Goal: Task Accomplishment & Management: Manage account settings

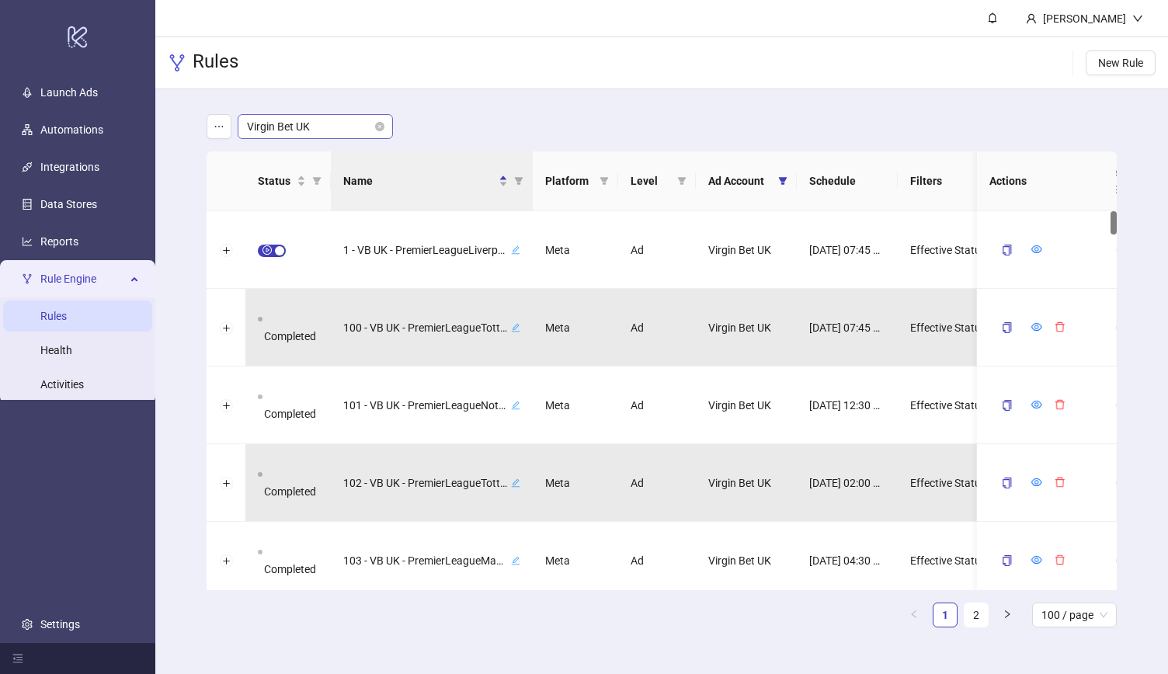
click at [287, 130] on span "Virgin Bet UK" at bounding box center [315, 126] width 137 height 23
click at [321, 164] on div "LiveScore Bet IE" at bounding box center [315, 157] width 130 height 17
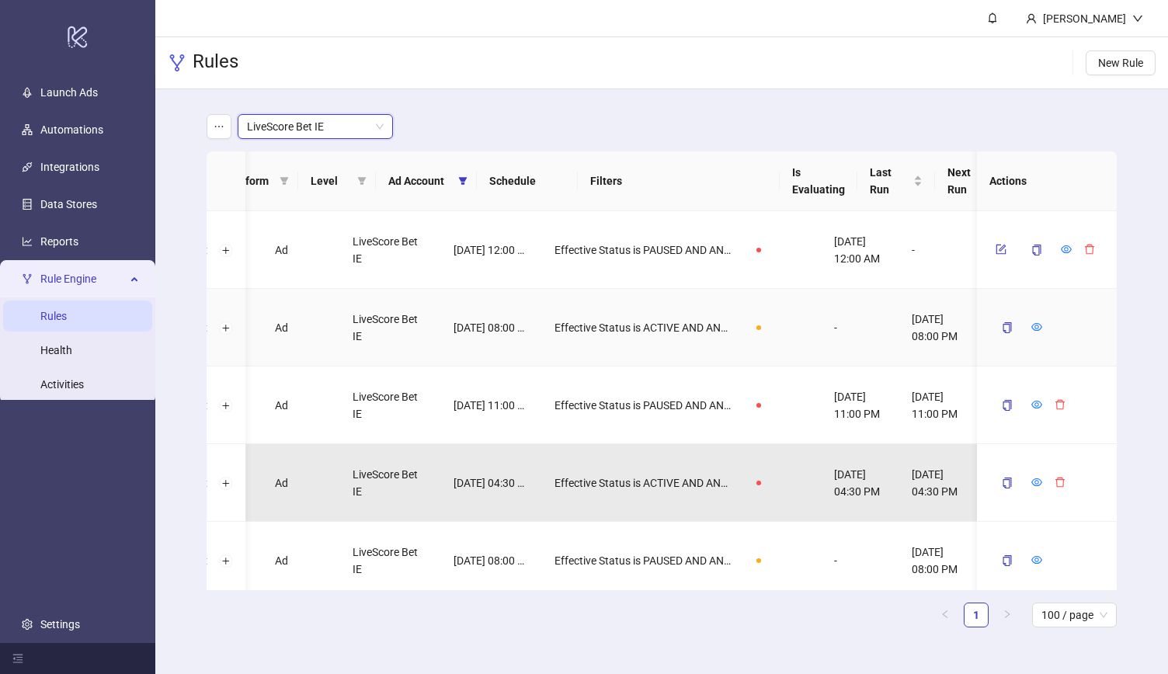
scroll to position [0, 356]
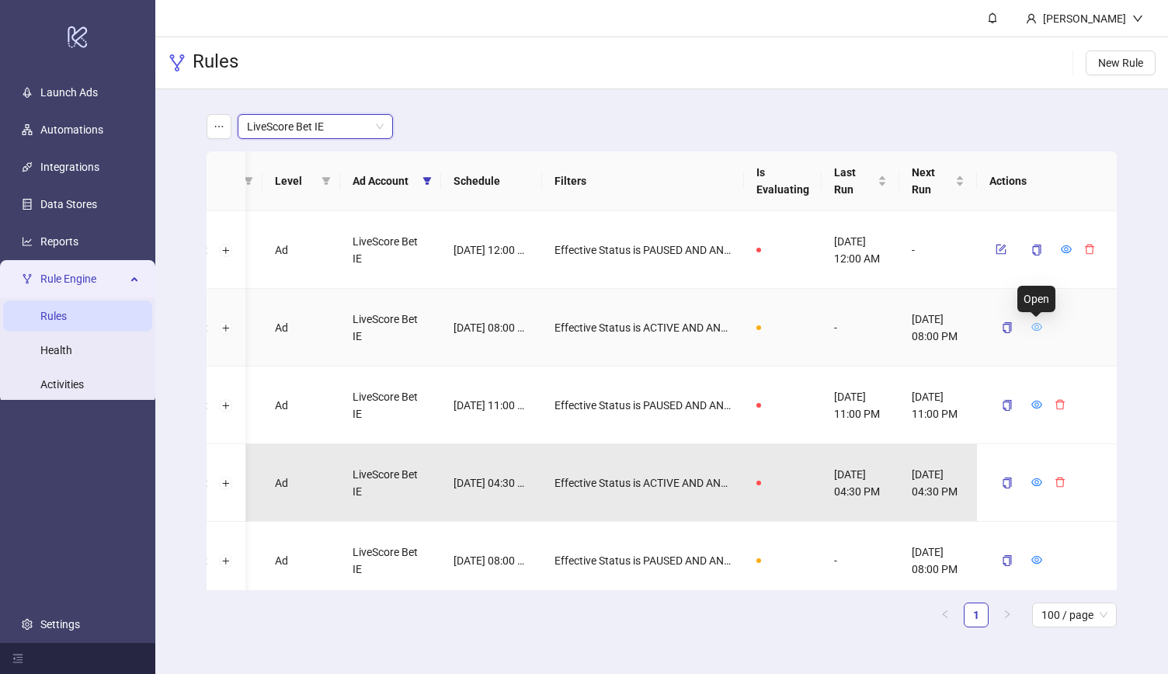
click at [1039, 323] on icon "eye" at bounding box center [1036, 326] width 11 height 11
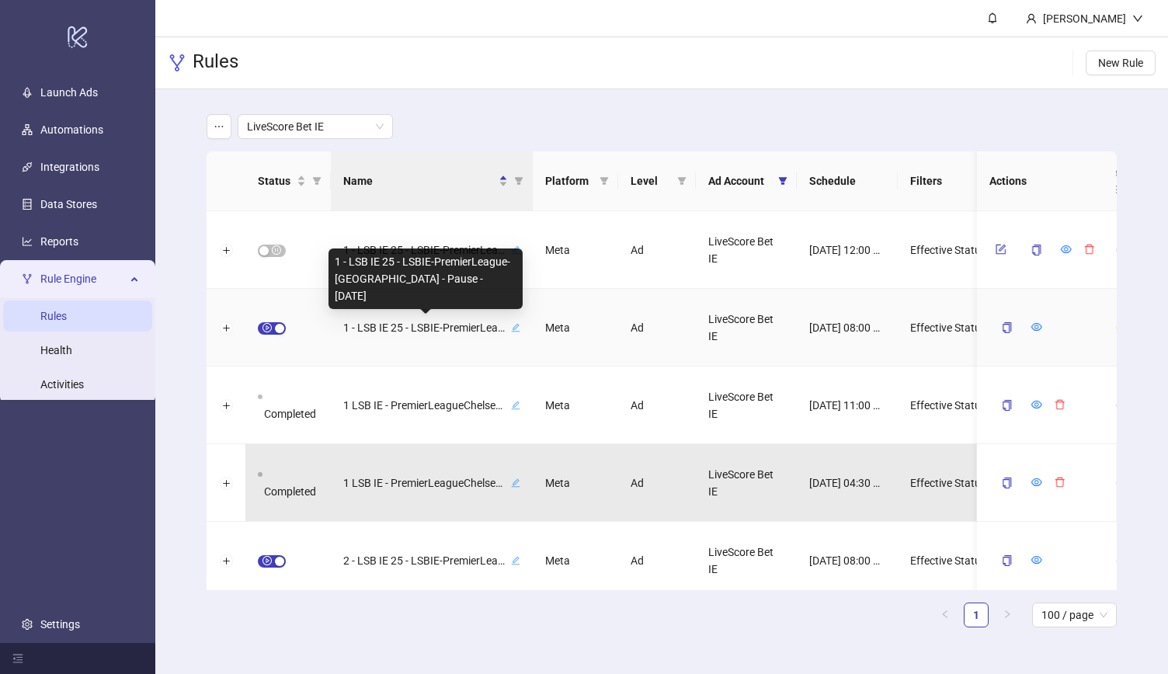
click at [421, 329] on span "1 - LSB IE 25 - LSBIE-PremierLeague-[GEOGRAPHIC_DATA] - Pause - [DATE]" at bounding box center [425, 327] width 165 height 17
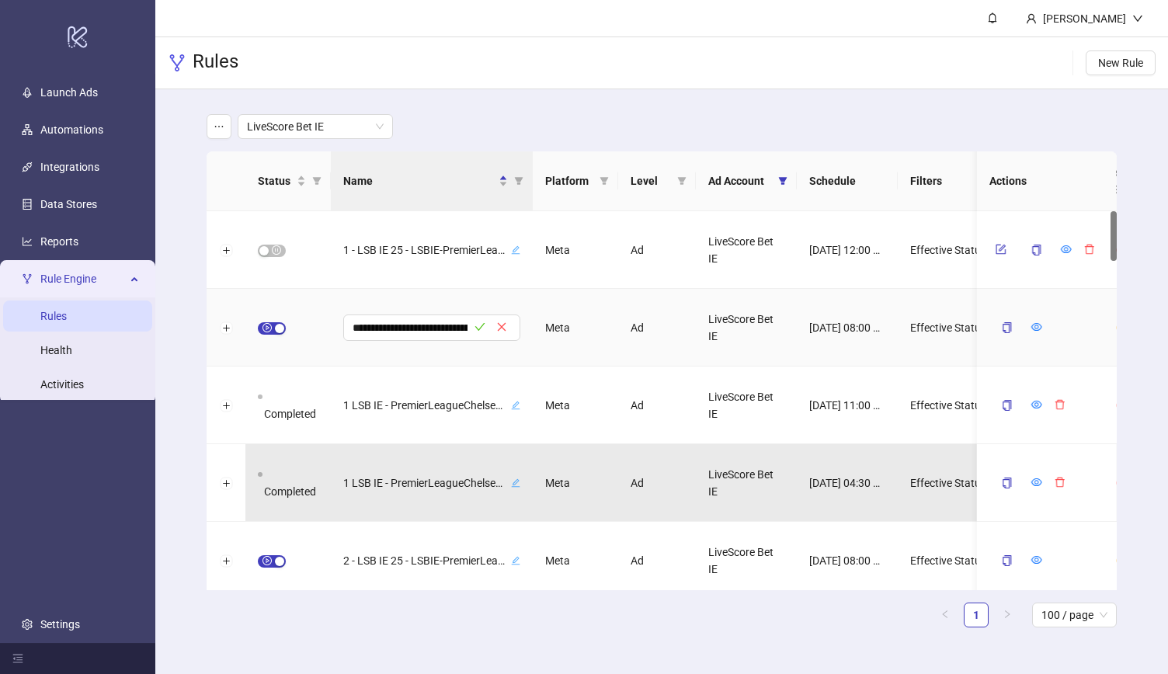
scroll to position [0, 259]
click at [481, 328] on icon "check" at bounding box center [480, 326] width 11 height 11
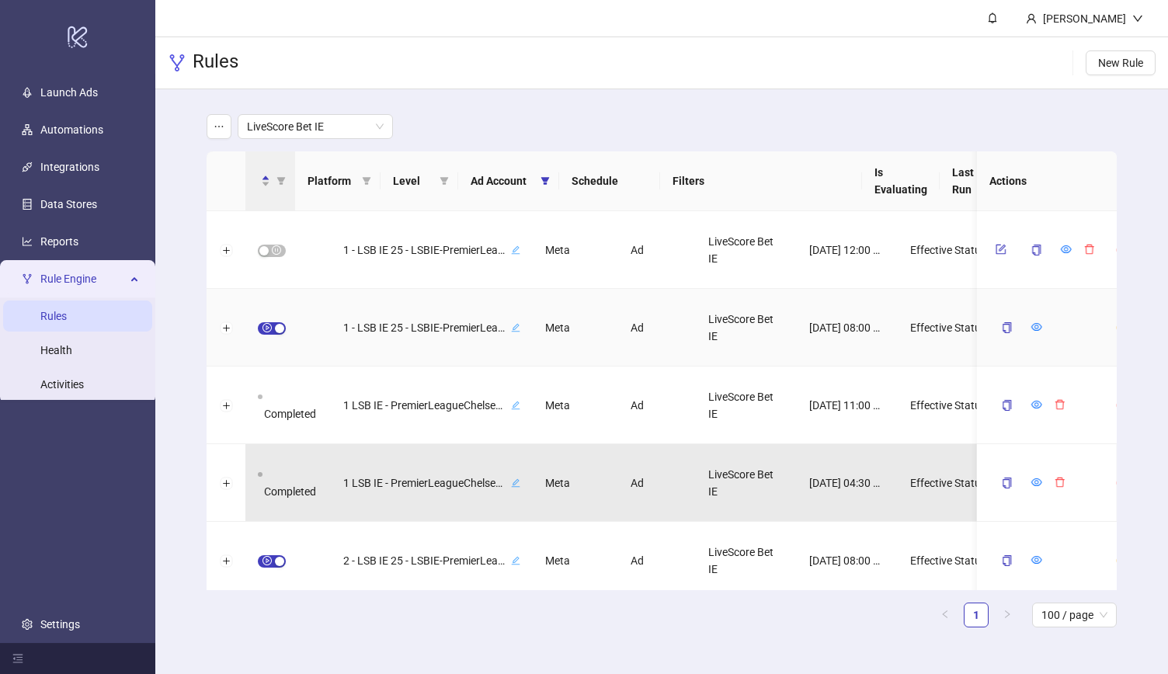
scroll to position [0, 0]
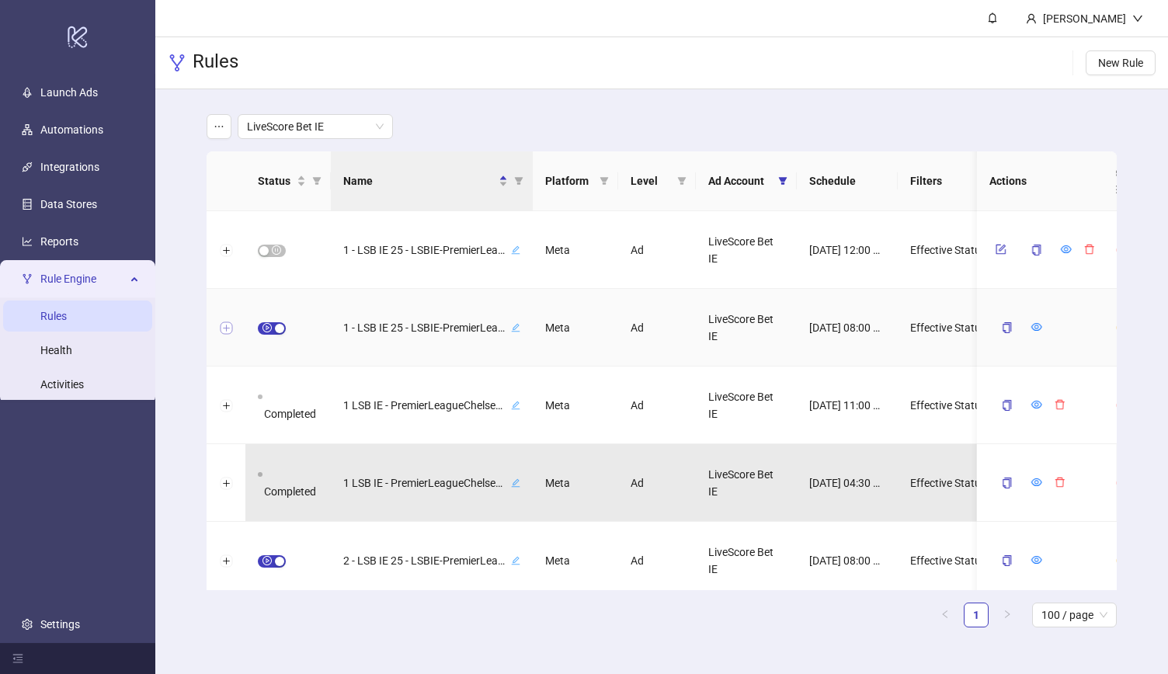
click at [228, 328] on button "Expand row" at bounding box center [226, 328] width 12 height 12
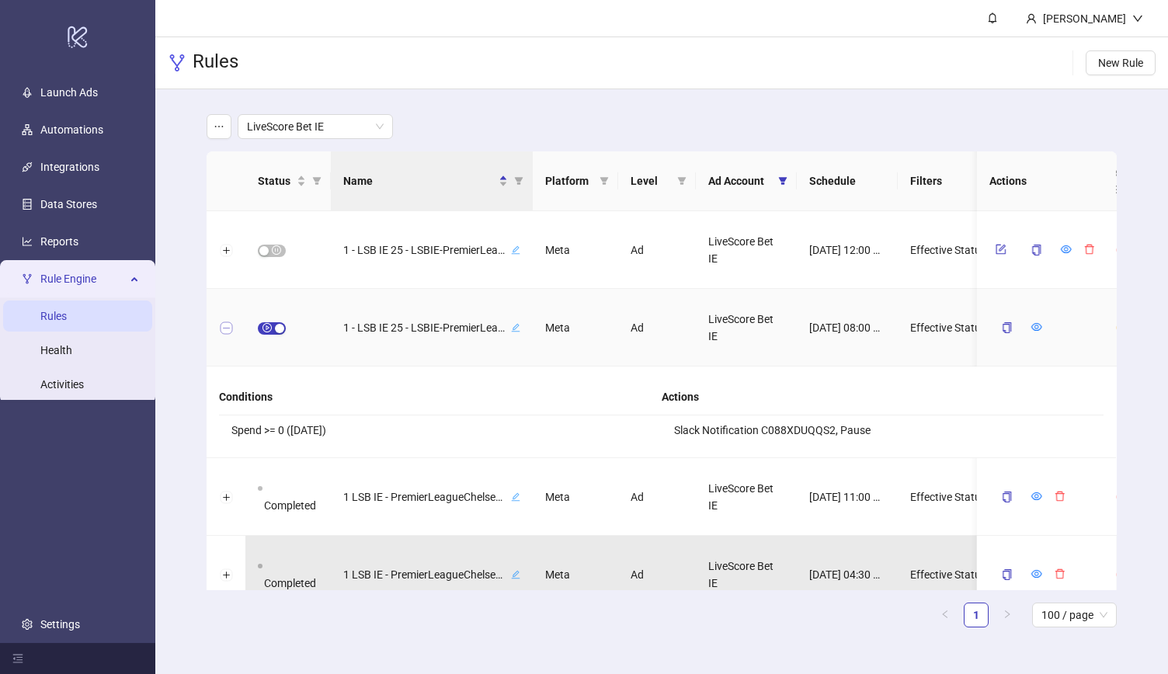
click at [228, 328] on button "Collapse row" at bounding box center [226, 328] width 12 height 12
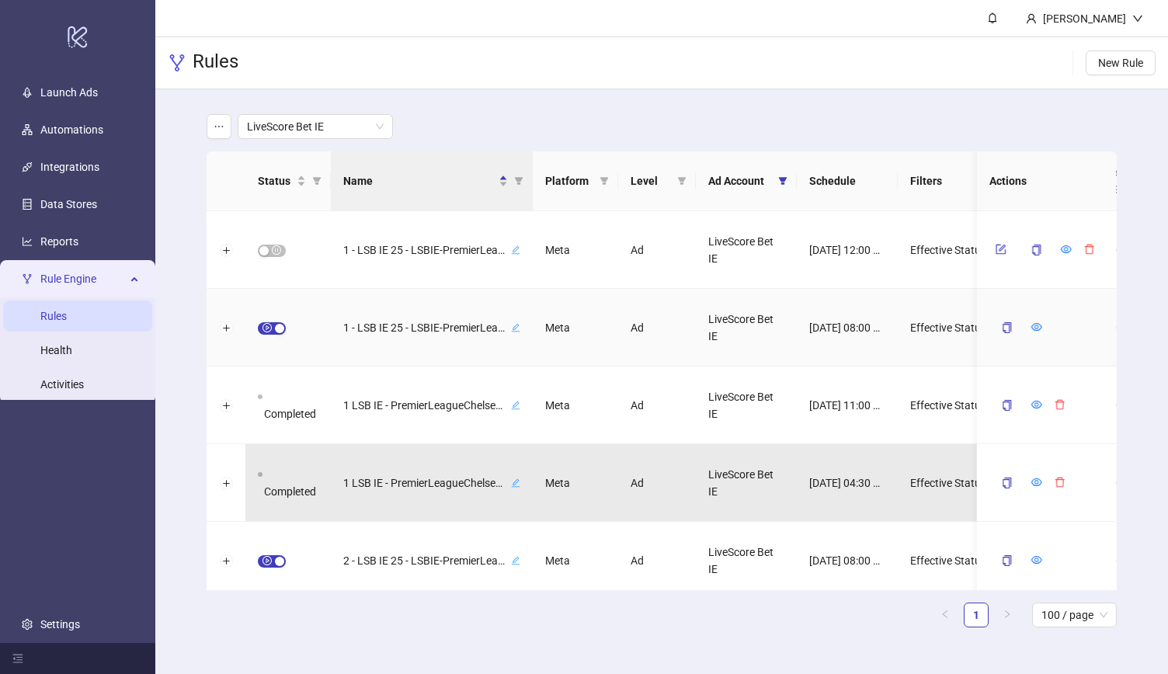
click at [516, 324] on icon "edit" at bounding box center [515, 327] width 9 height 9
click at [478, 327] on icon "check" at bounding box center [480, 326] width 11 height 11
click at [275, 329] on div "button" at bounding box center [279, 328] width 9 height 9
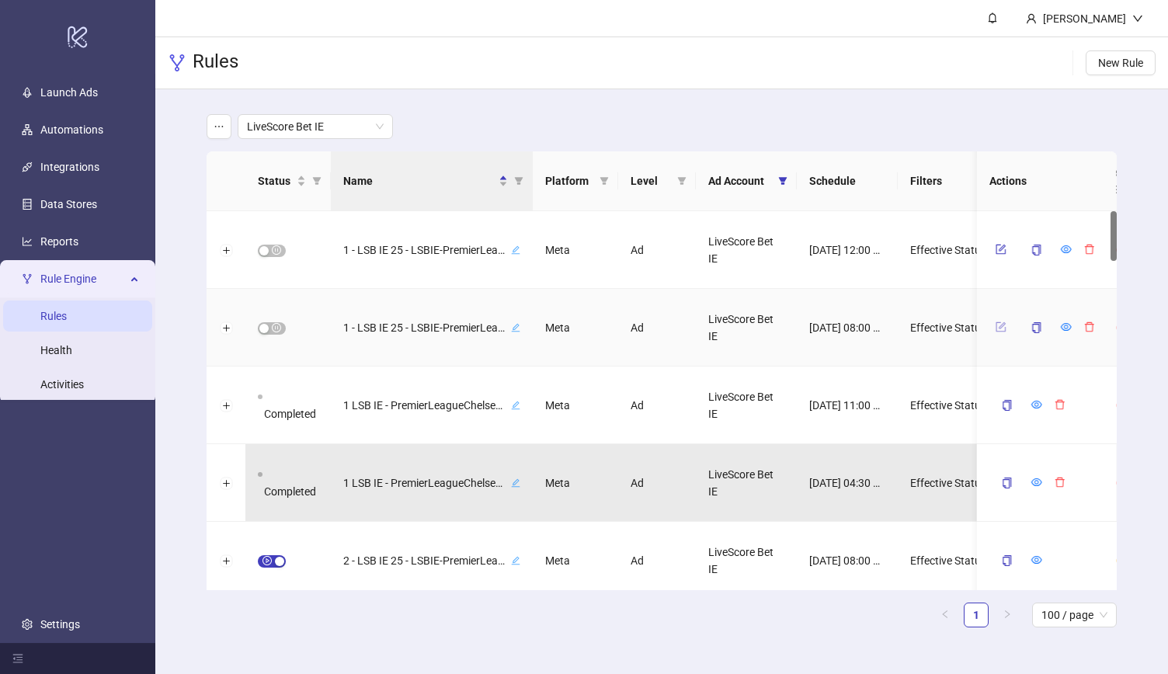
click at [999, 332] on button "button" at bounding box center [1000, 327] width 23 height 19
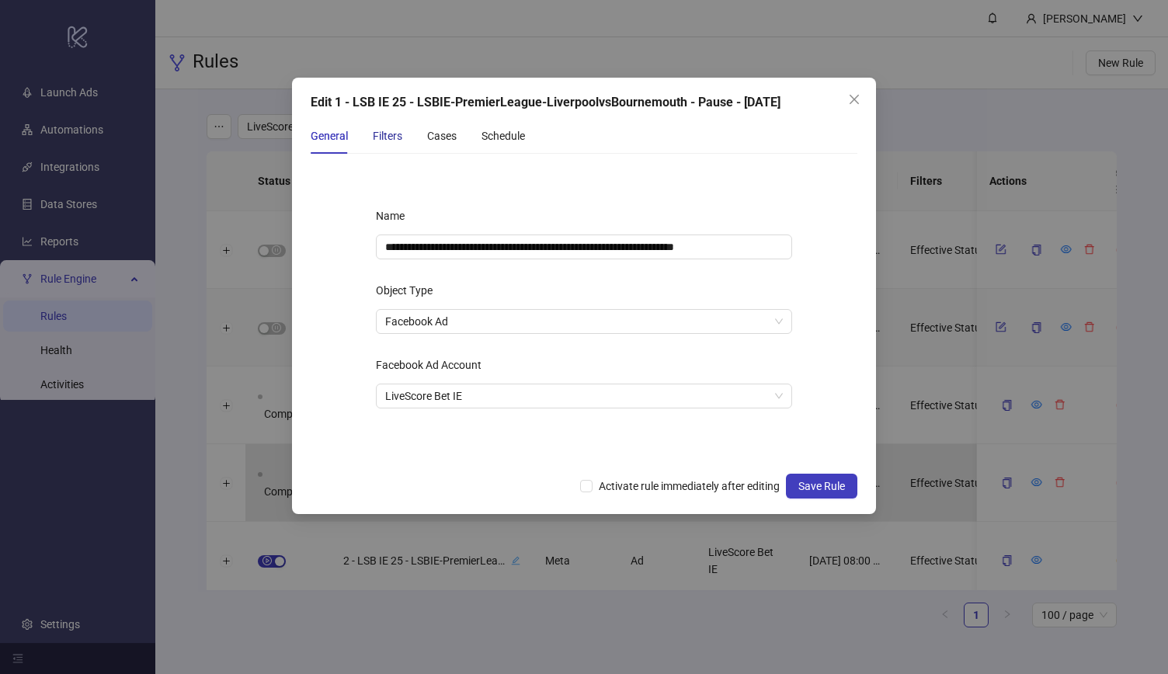
click at [395, 137] on div "Filters" at bounding box center [388, 135] width 30 height 17
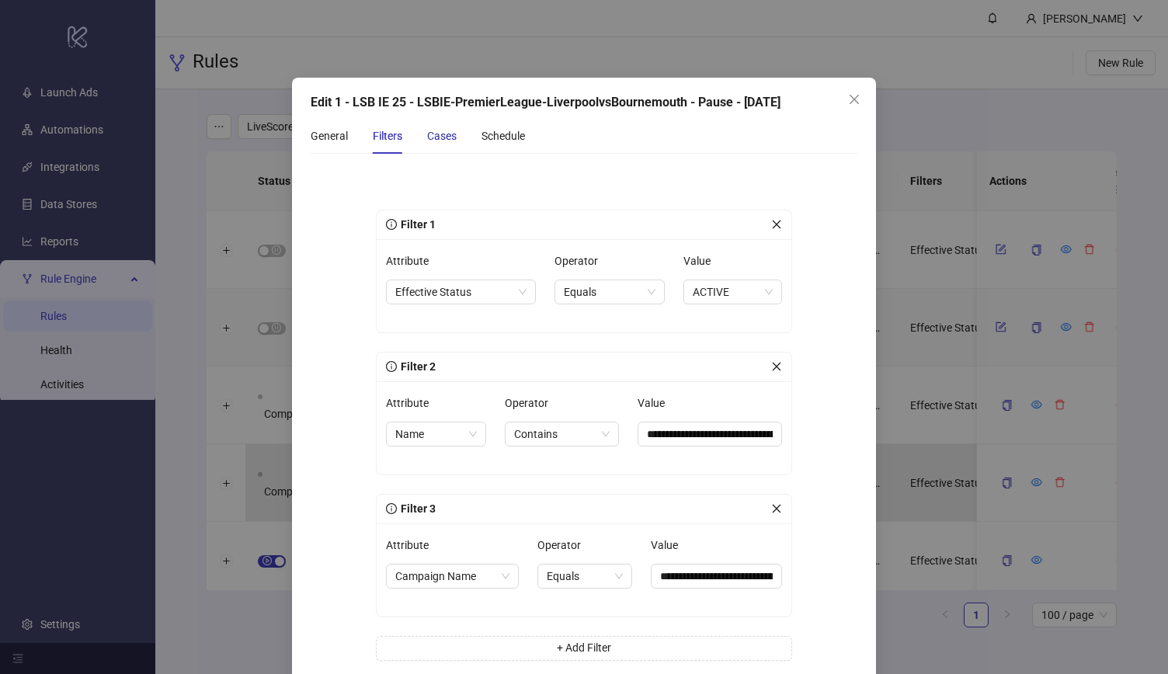
click at [443, 136] on div "Cases" at bounding box center [442, 135] width 30 height 17
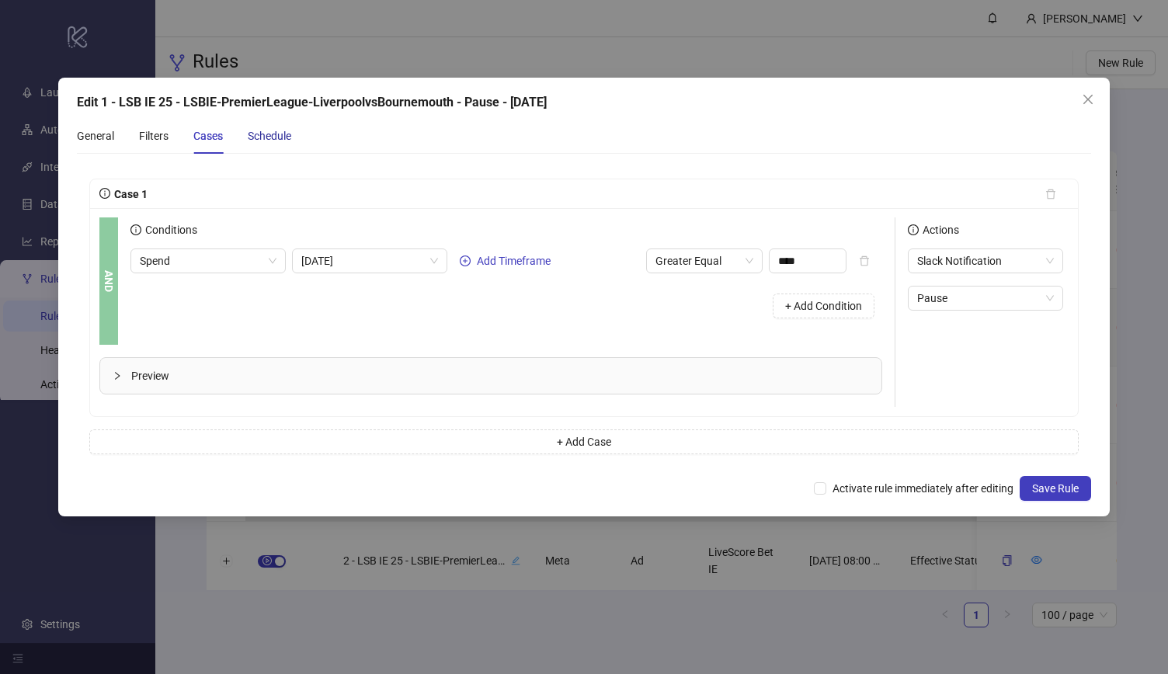
click at [287, 139] on div "Schedule" at bounding box center [269, 135] width 43 height 17
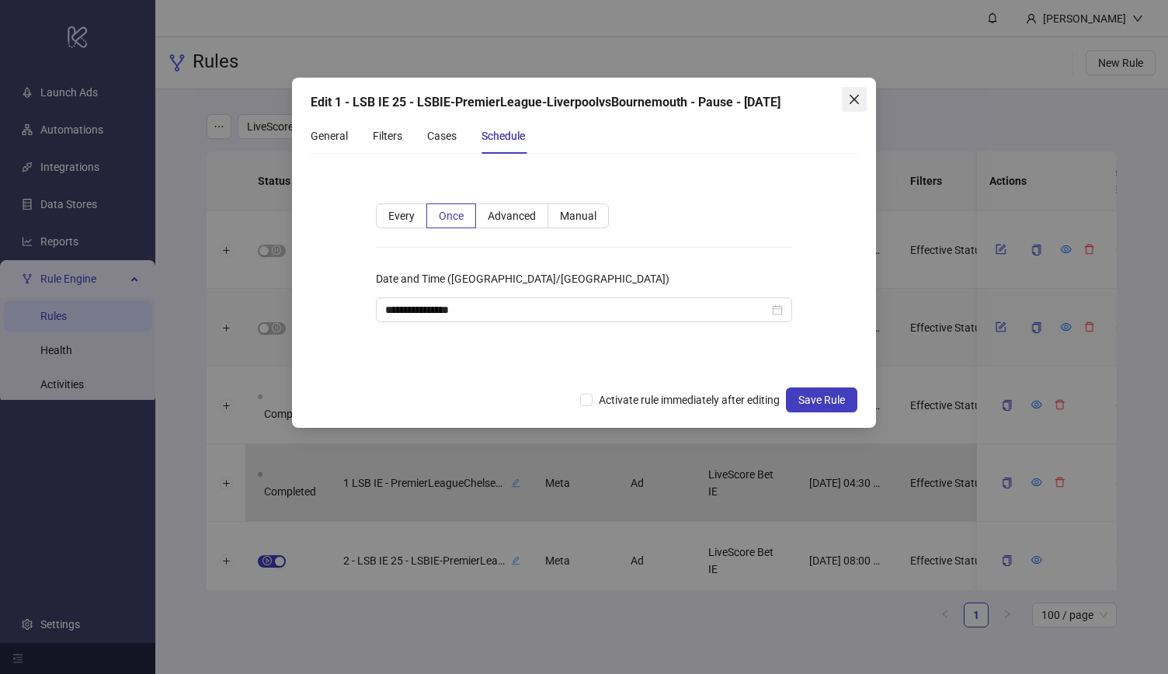
click at [850, 99] on icon "close" at bounding box center [854, 99] width 12 height 12
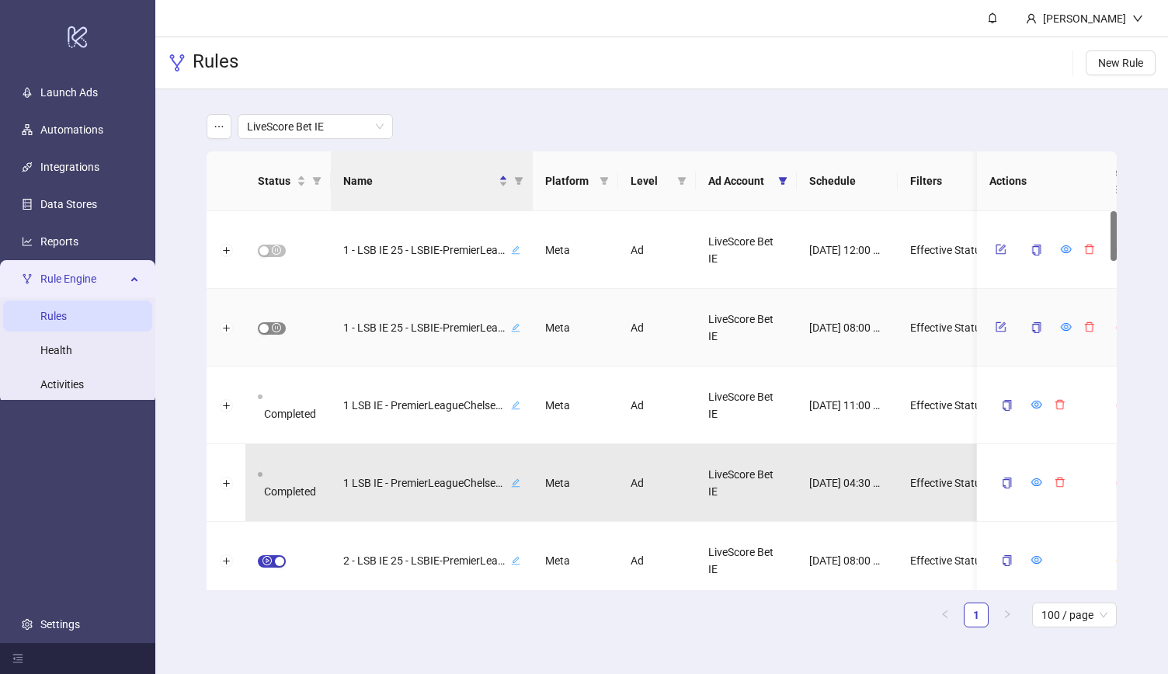
click at [269, 328] on span "button" at bounding box center [272, 328] width 28 height 12
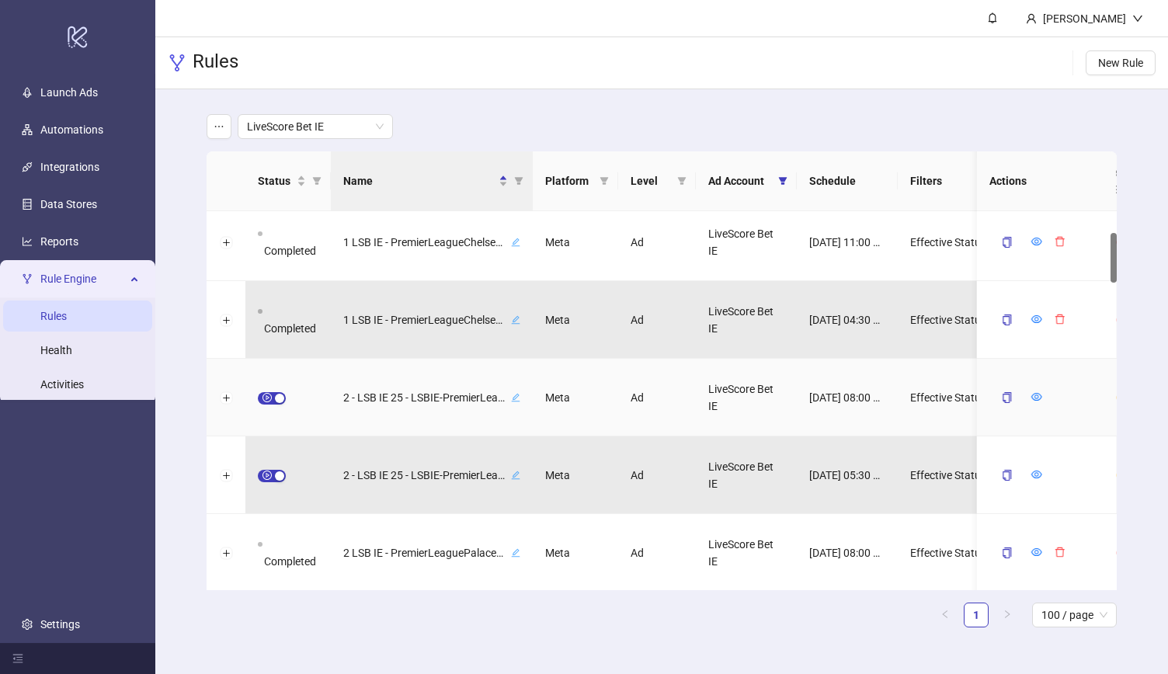
scroll to position [165, 0]
click at [1006, 394] on icon "copy" at bounding box center [1007, 396] width 11 height 11
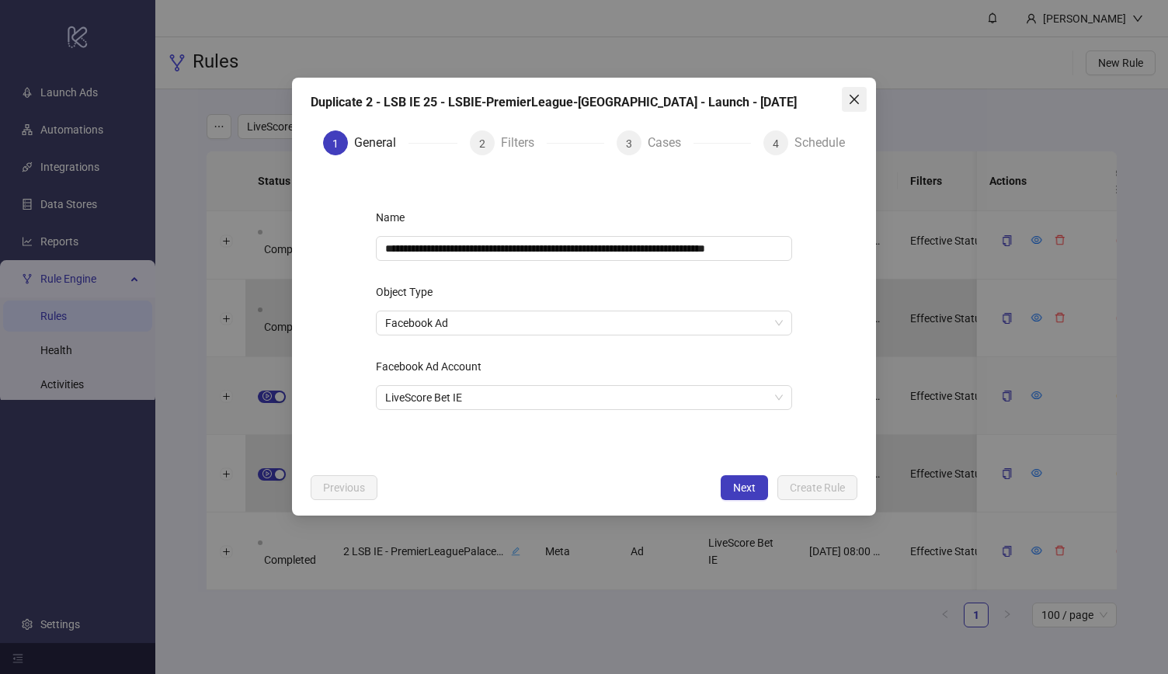
click at [850, 103] on icon "close" at bounding box center [853, 99] width 9 height 9
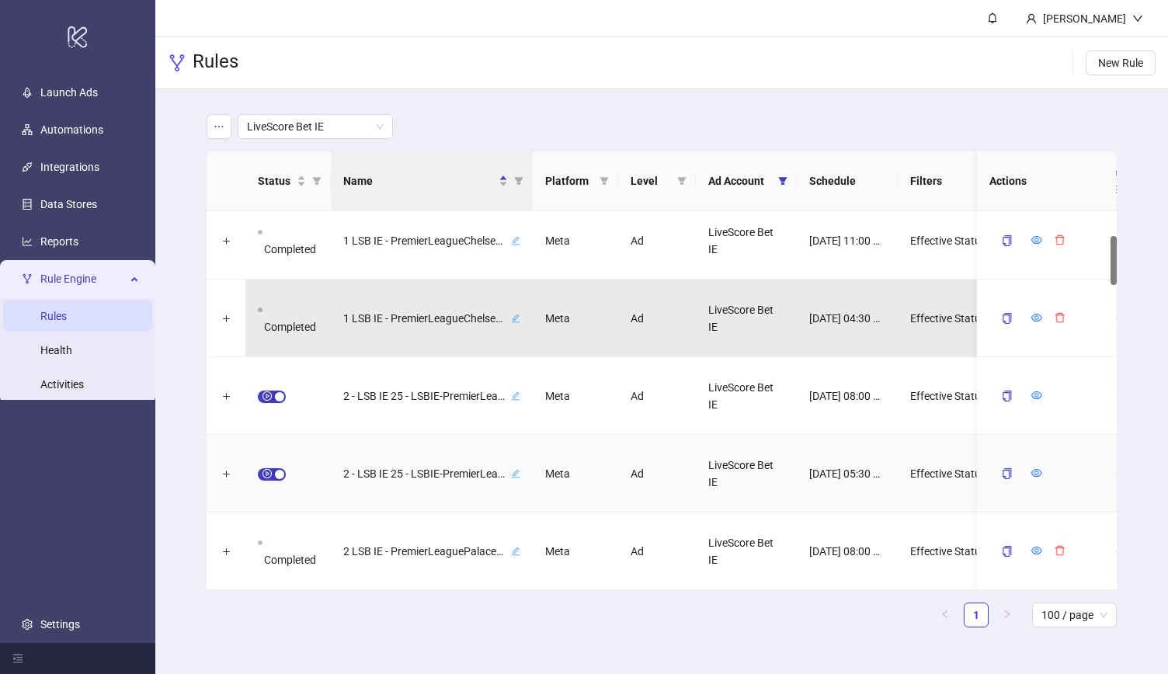
scroll to position [210, 0]
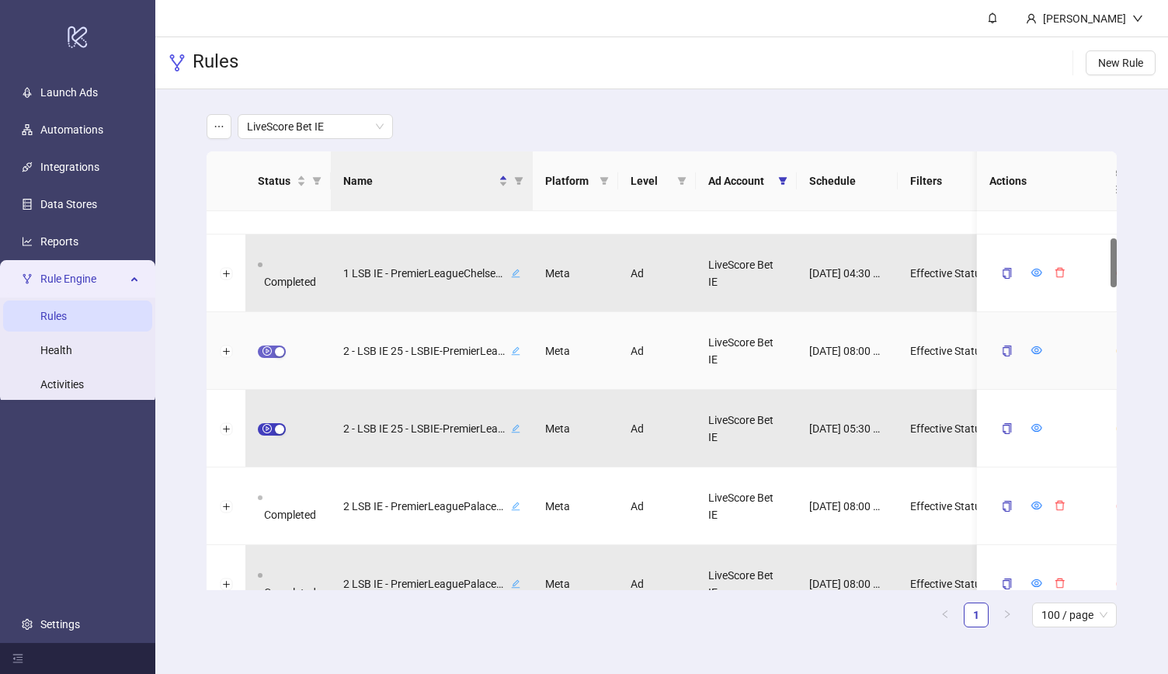
click at [272, 353] on span "button" at bounding box center [272, 352] width 28 height 12
click at [1004, 349] on icon "form" at bounding box center [1000, 350] width 11 height 11
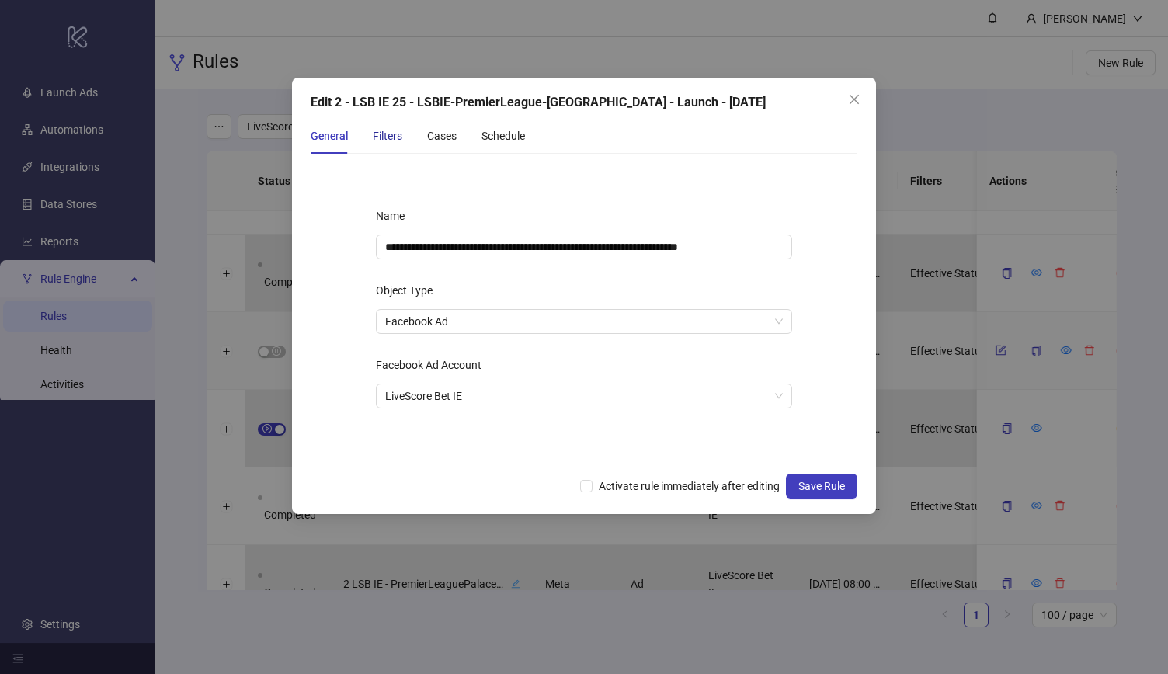
click at [385, 137] on div "Filters" at bounding box center [388, 135] width 30 height 17
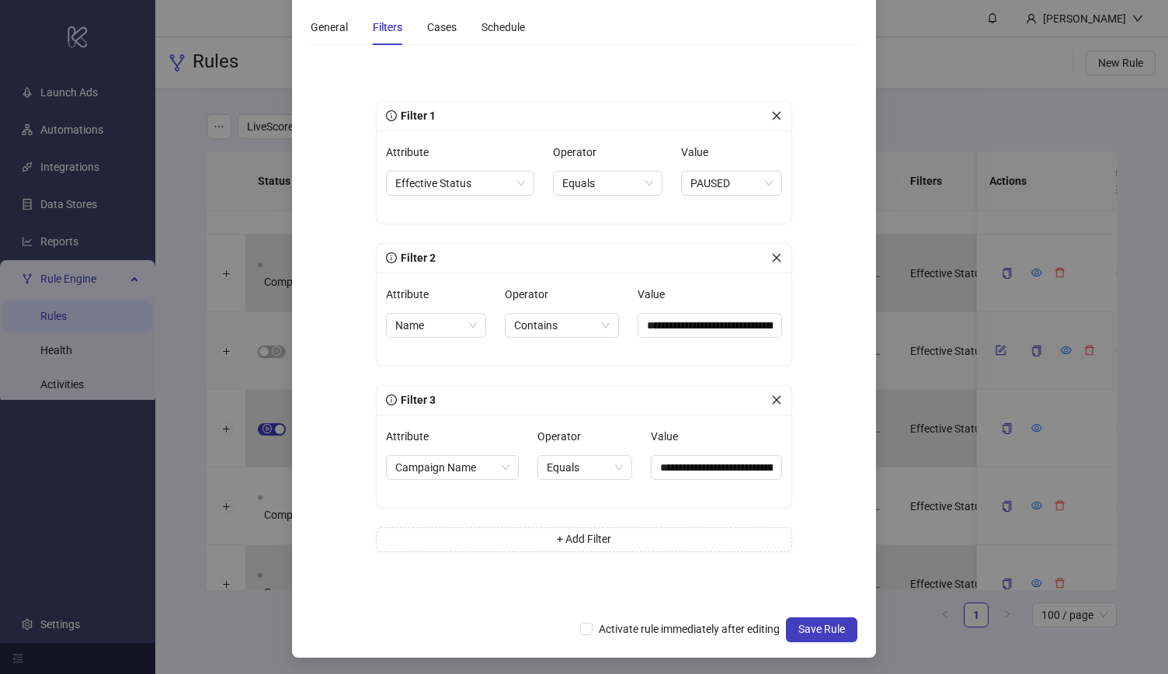
scroll to position [0, 0]
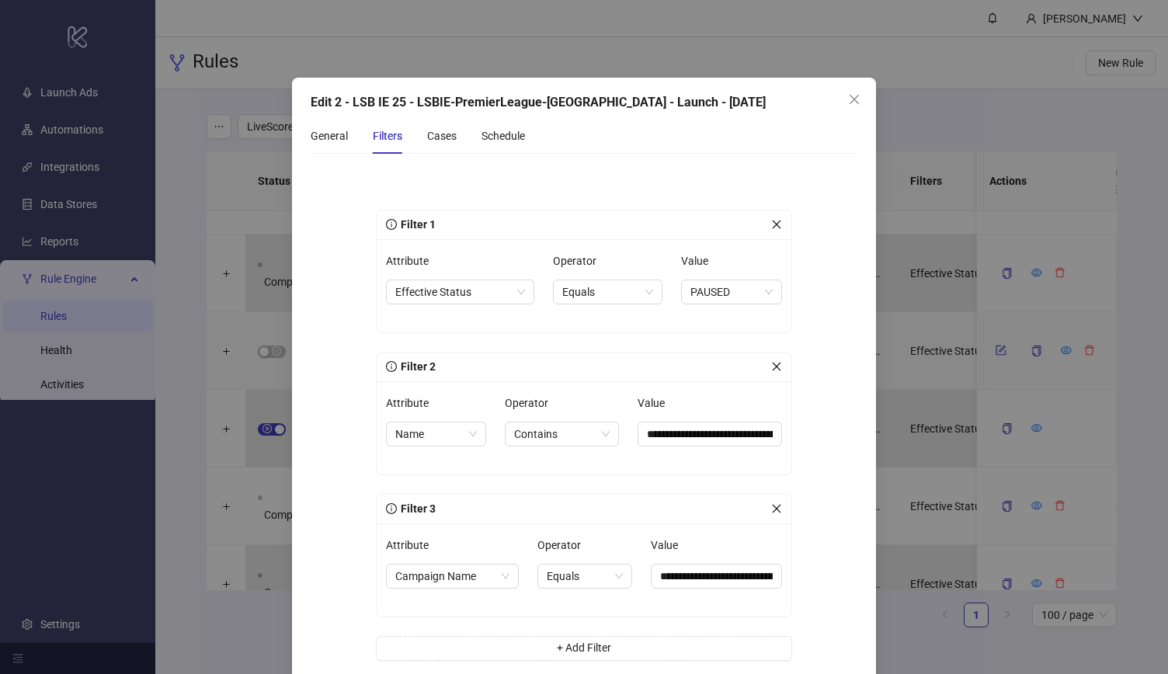
click at [420, 135] on div "General Filters Cases Schedule" at bounding box center [418, 136] width 214 height 36
click at [433, 136] on div "Cases" at bounding box center [442, 135] width 30 height 17
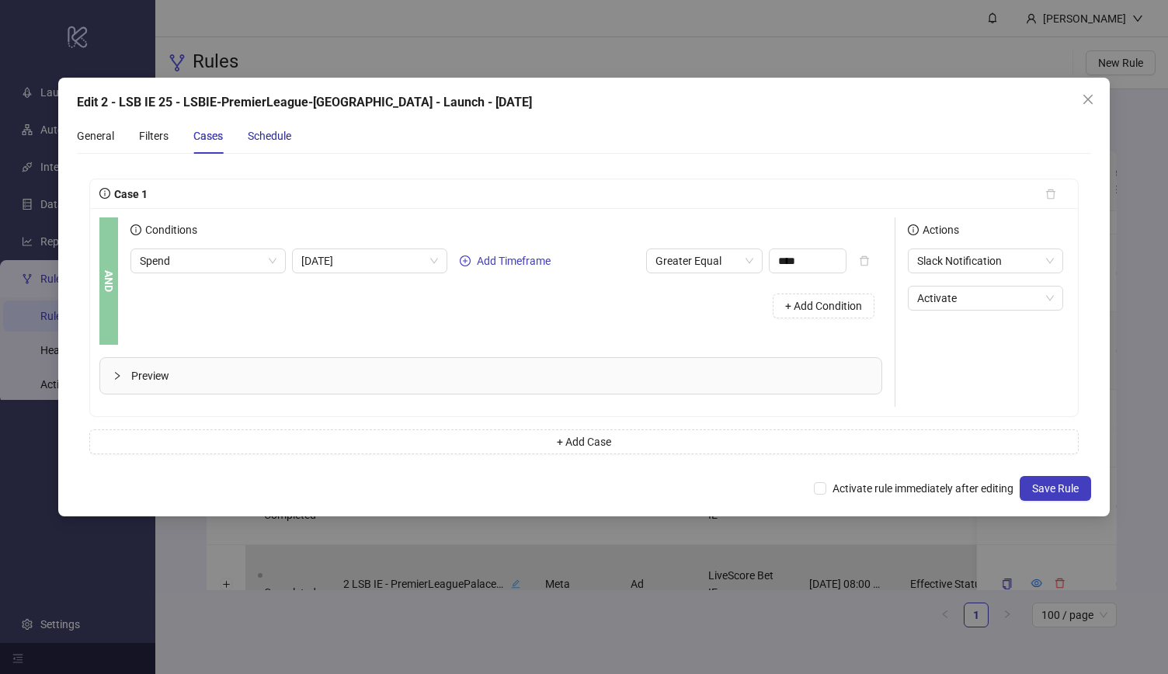
click at [269, 133] on div "Schedule" at bounding box center [269, 135] width 43 height 17
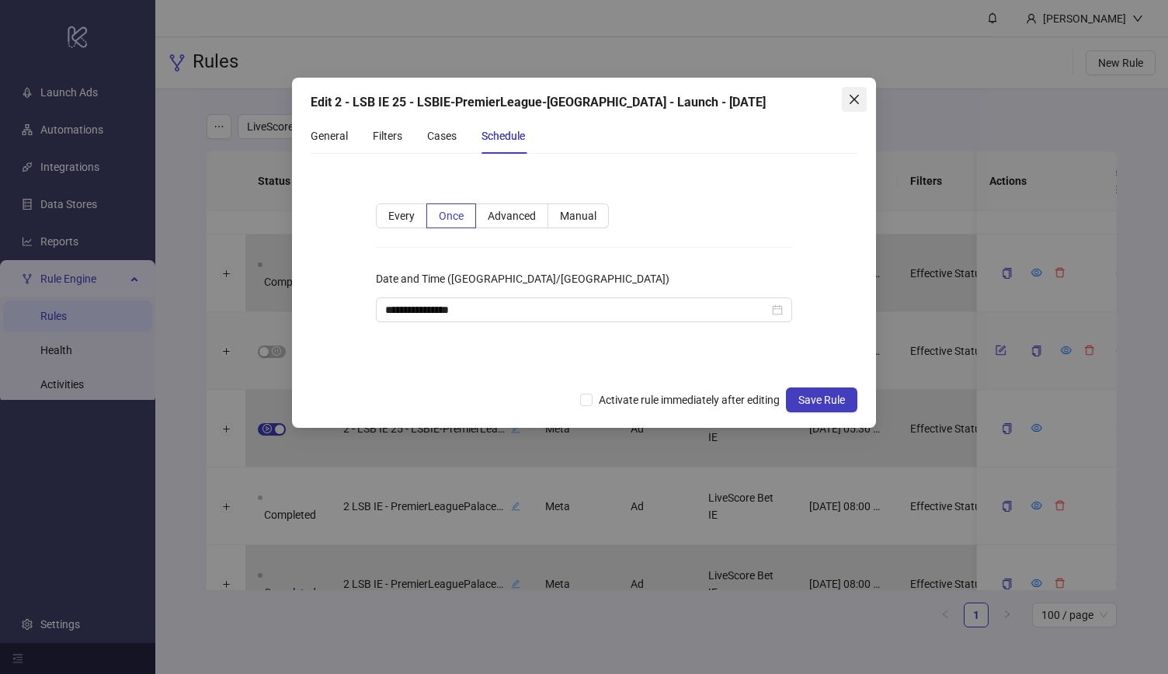
click at [860, 94] on span "Close" at bounding box center [854, 99] width 25 height 12
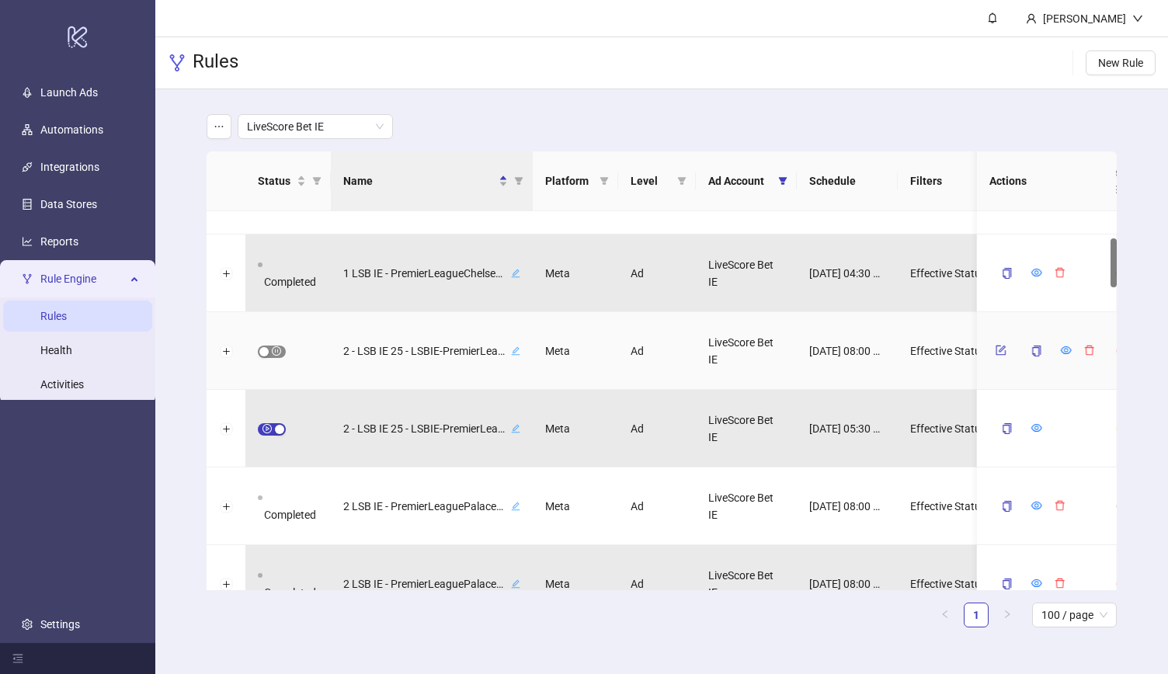
click at [273, 349] on span "button" at bounding box center [272, 352] width 28 height 12
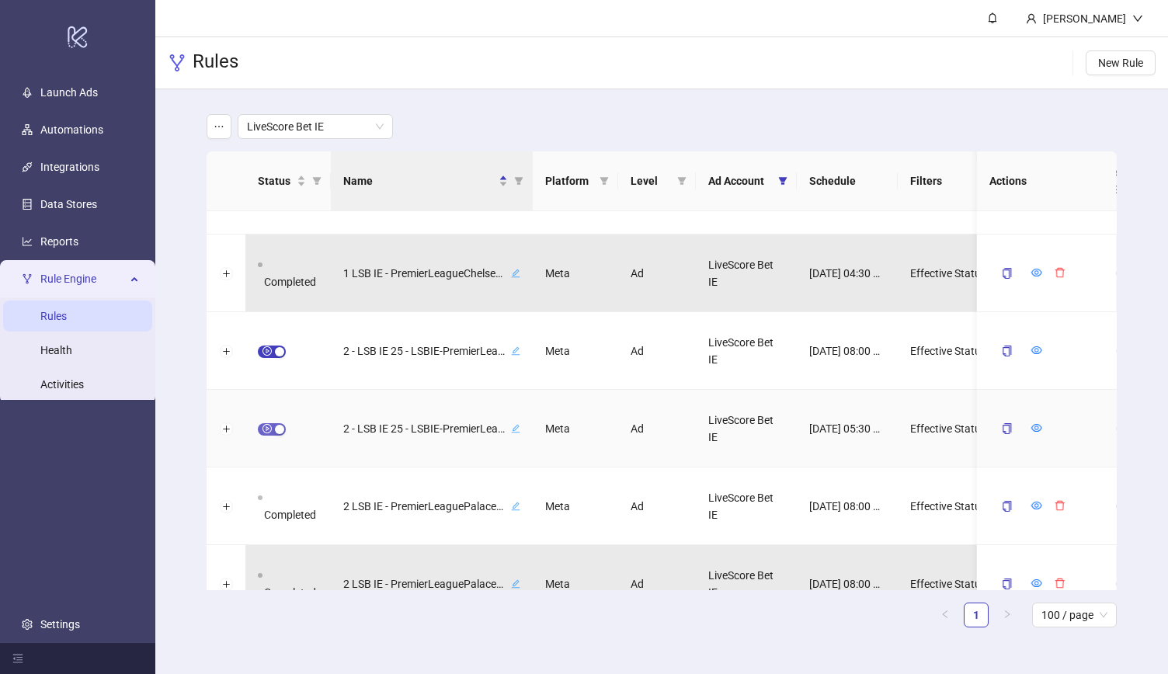
click at [277, 426] on div "button" at bounding box center [279, 429] width 9 height 9
click at [1003, 427] on icon "form" at bounding box center [1000, 427] width 11 height 11
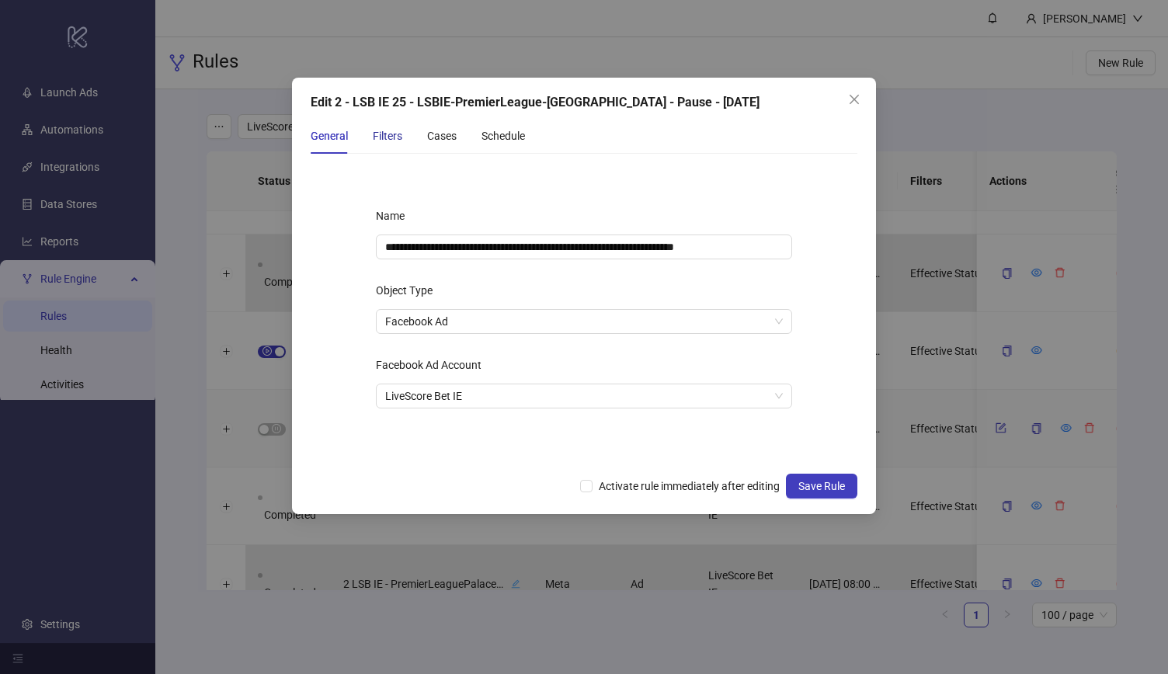
click at [384, 137] on div "Filters" at bounding box center [388, 135] width 30 height 17
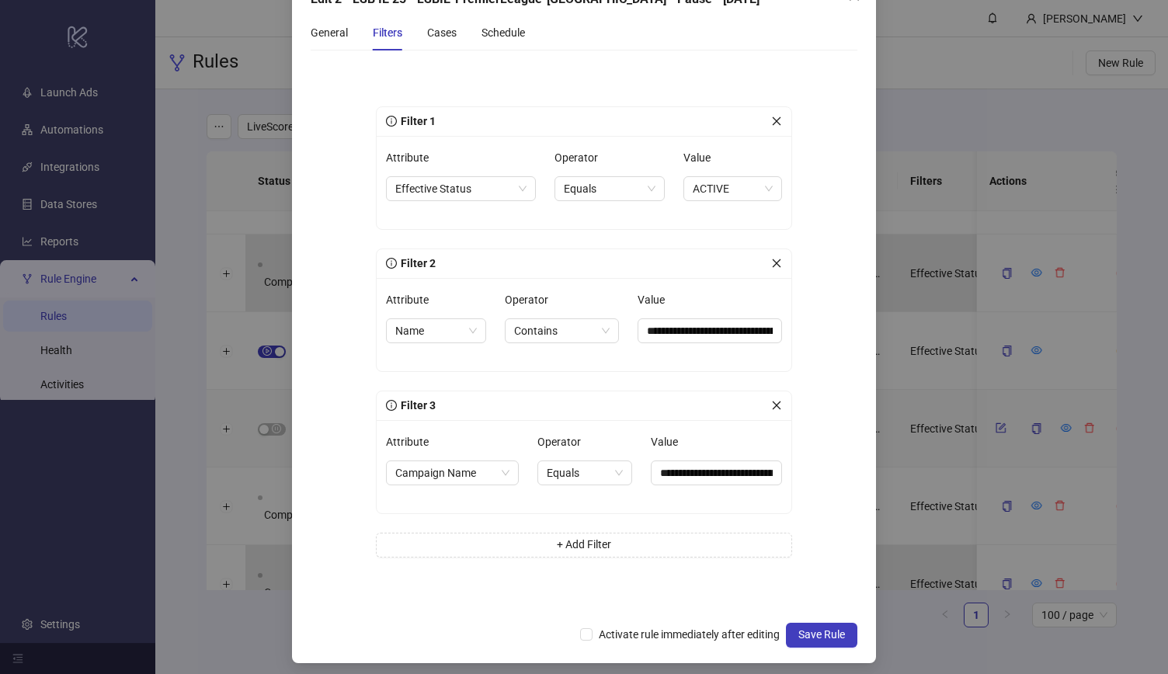
scroll to position [109, 0]
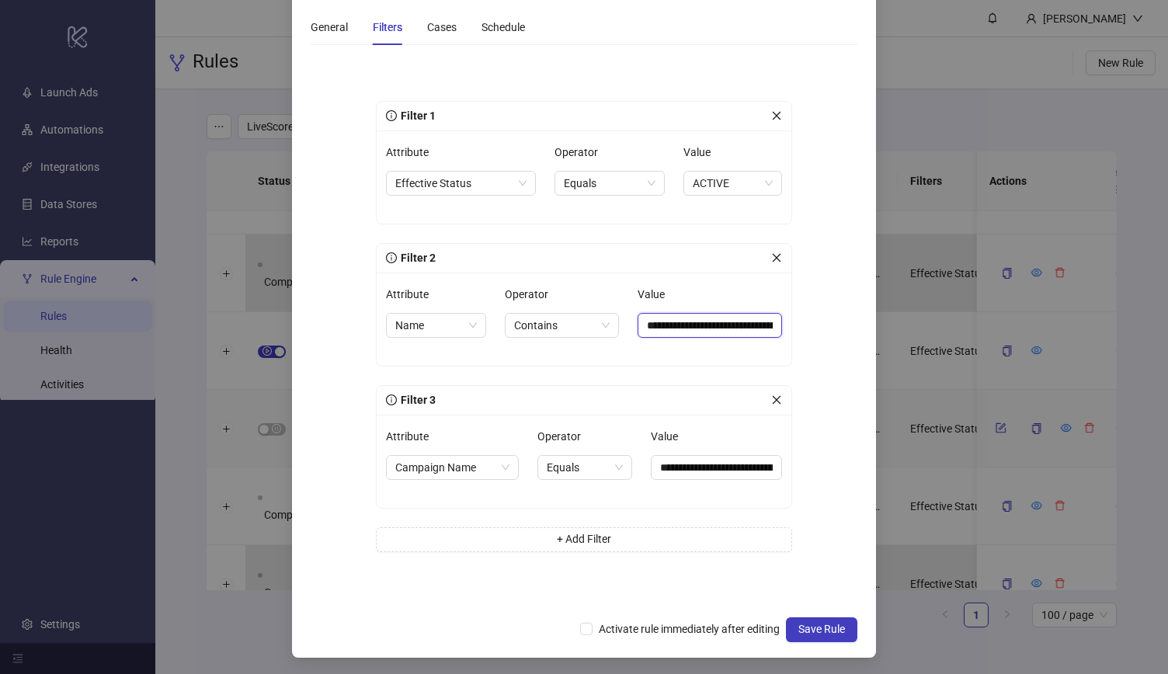
click at [697, 327] on input "**********" at bounding box center [710, 325] width 144 height 25
click at [685, 470] on input "**********" at bounding box center [716, 467] width 131 height 25
click at [721, 322] on input "**********" at bounding box center [701, 325] width 151 height 24
click at [686, 466] on input "**********" at bounding box center [713, 467] width 137 height 24
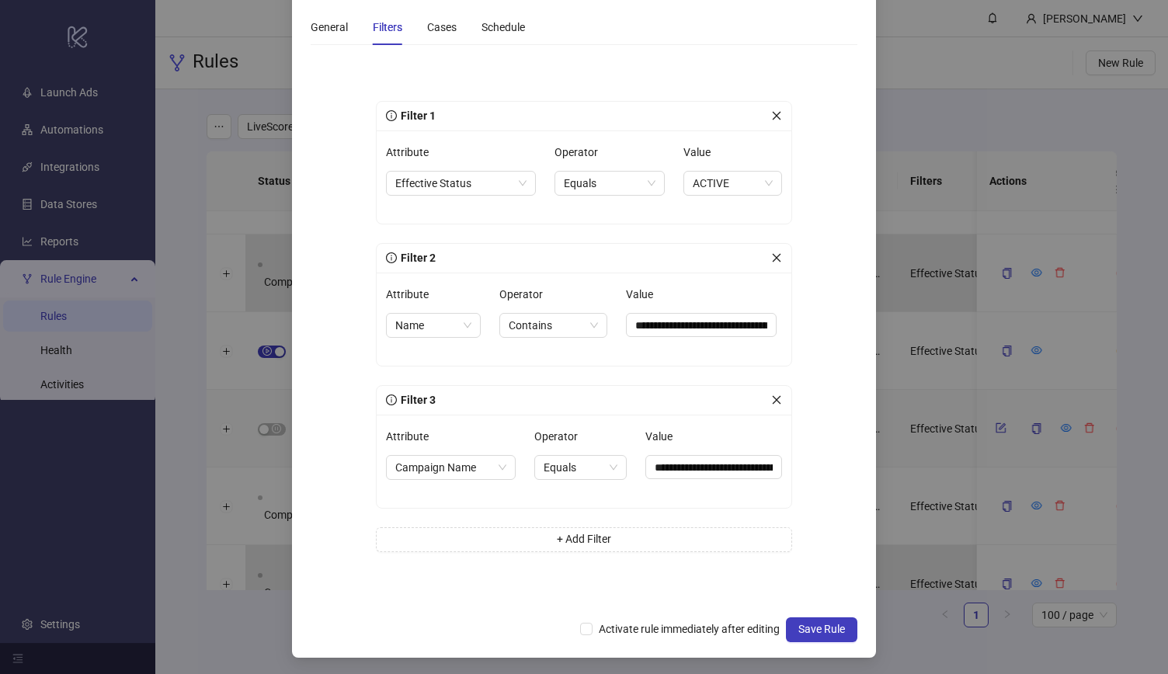
click at [808, 208] on div "**********" at bounding box center [584, 333] width 466 height 526
click at [446, 30] on div "Cases" at bounding box center [442, 27] width 30 height 17
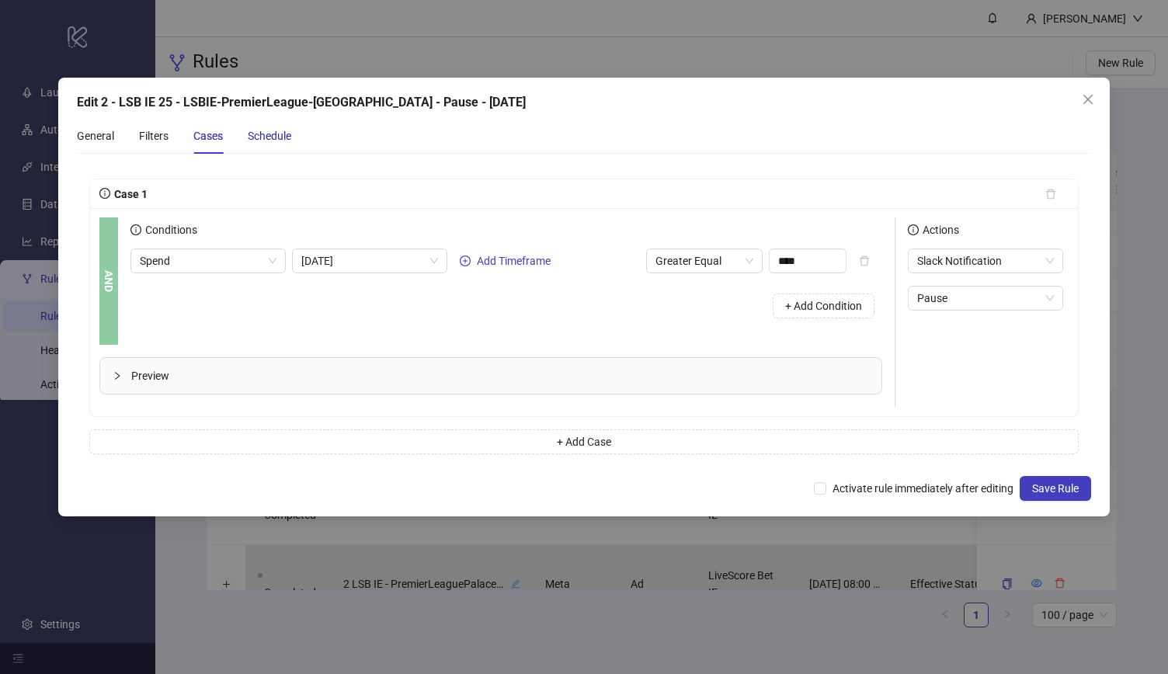
click at [286, 141] on div "Schedule" at bounding box center [269, 135] width 43 height 17
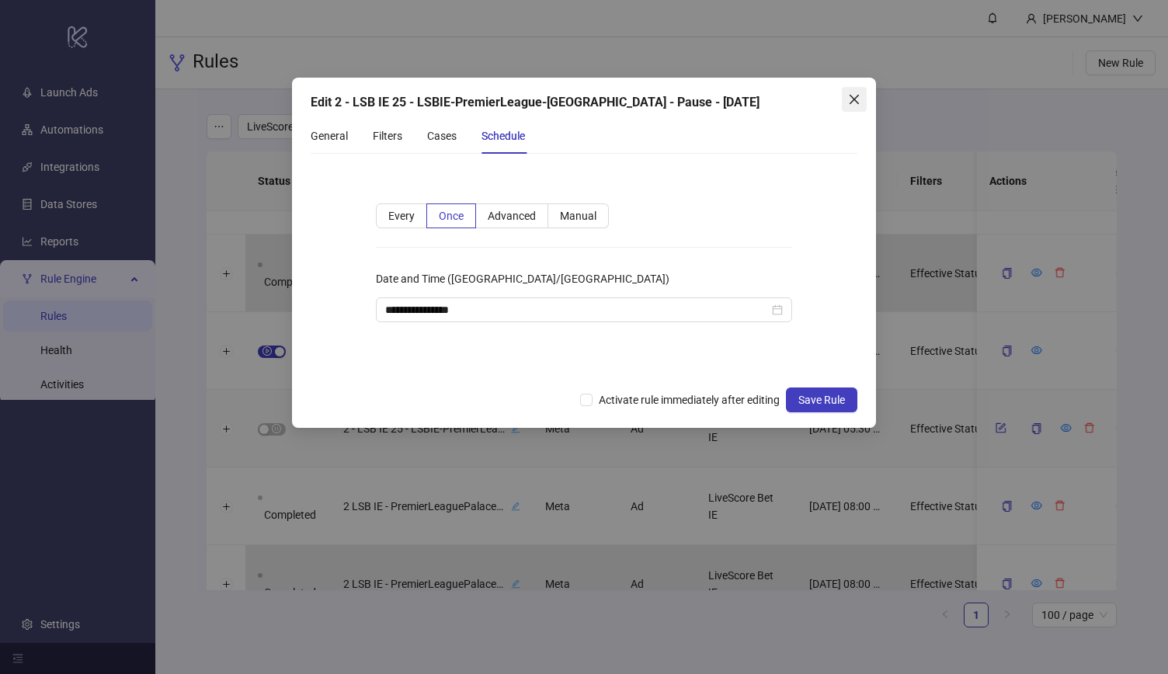
click at [859, 97] on icon "close" at bounding box center [854, 99] width 12 height 12
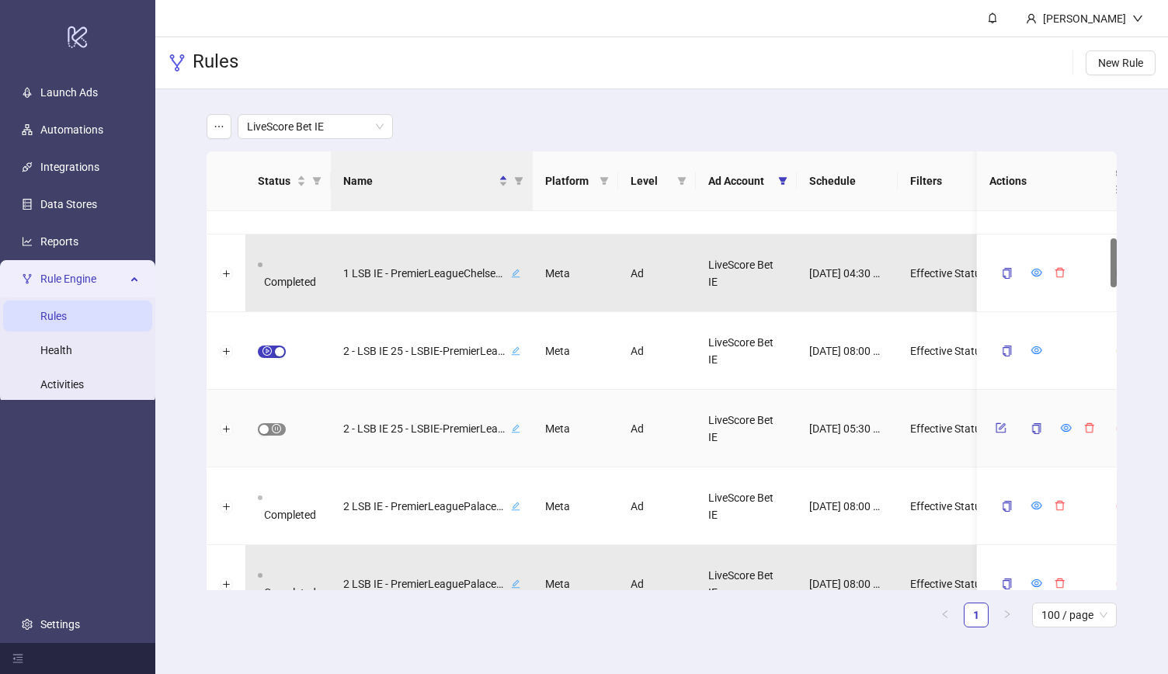
click at [276, 428] on span "button" at bounding box center [272, 429] width 28 height 12
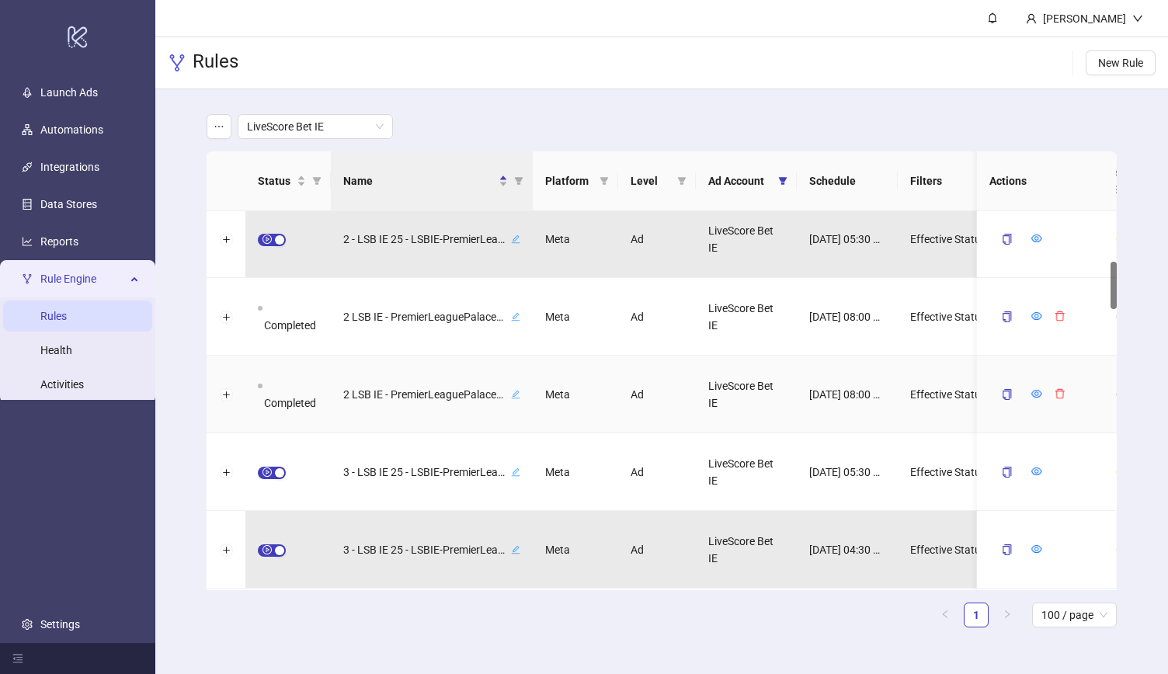
scroll to position [401, 0]
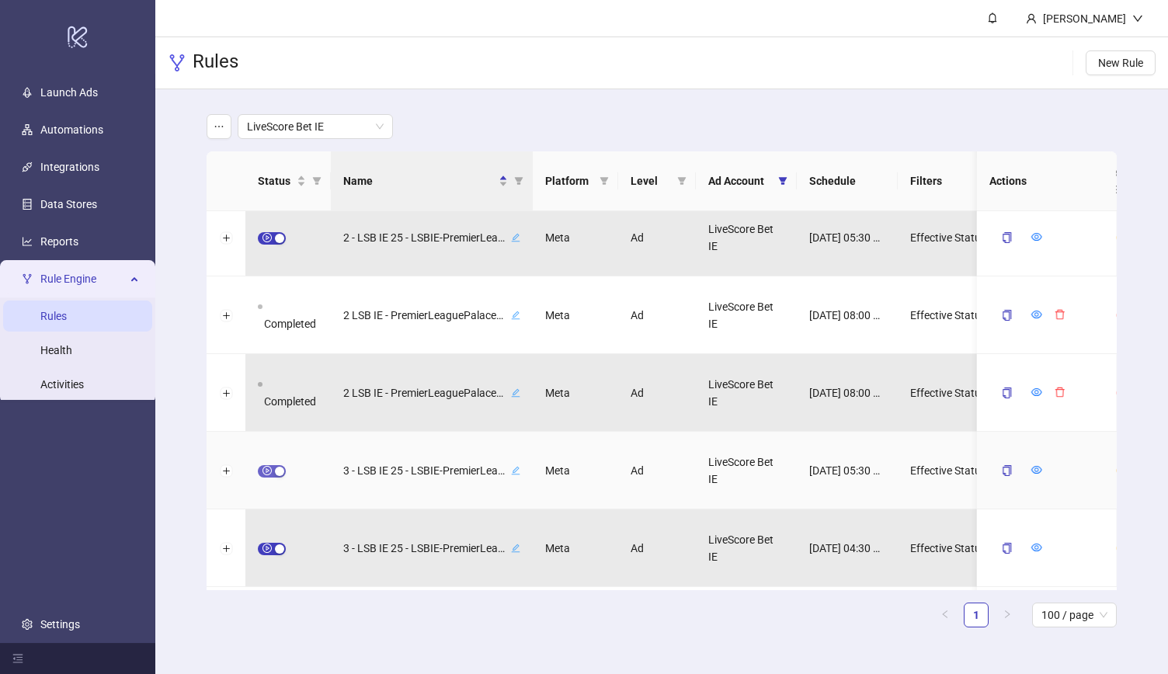
click at [269, 473] on span "button" at bounding box center [272, 471] width 28 height 12
click at [1005, 473] on icon "form" at bounding box center [1001, 470] width 10 height 10
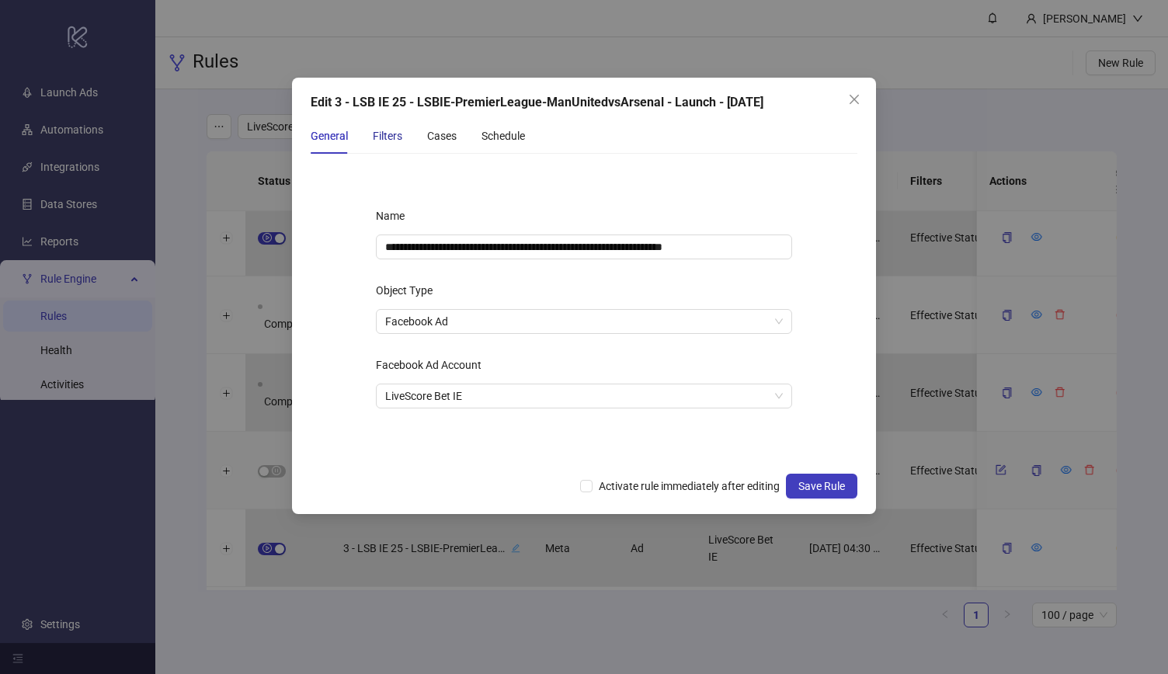
click at [382, 141] on div "Filters" at bounding box center [388, 135] width 30 height 17
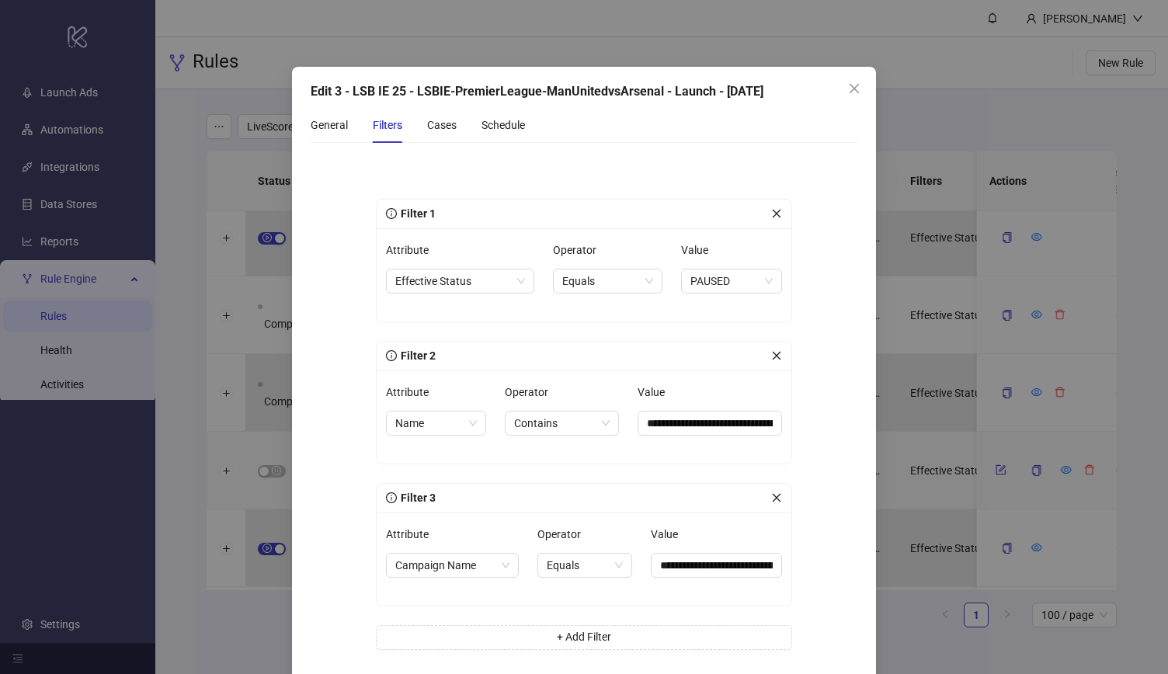
scroll to position [0, 0]
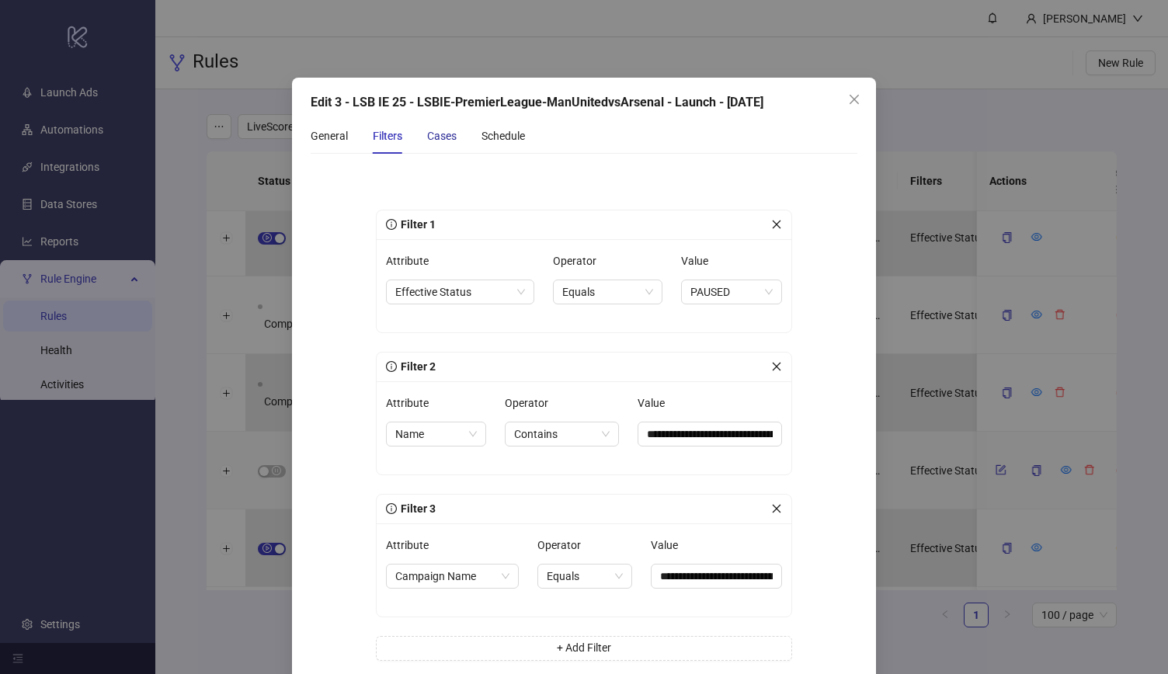
click at [438, 136] on div "Cases" at bounding box center [442, 135] width 30 height 17
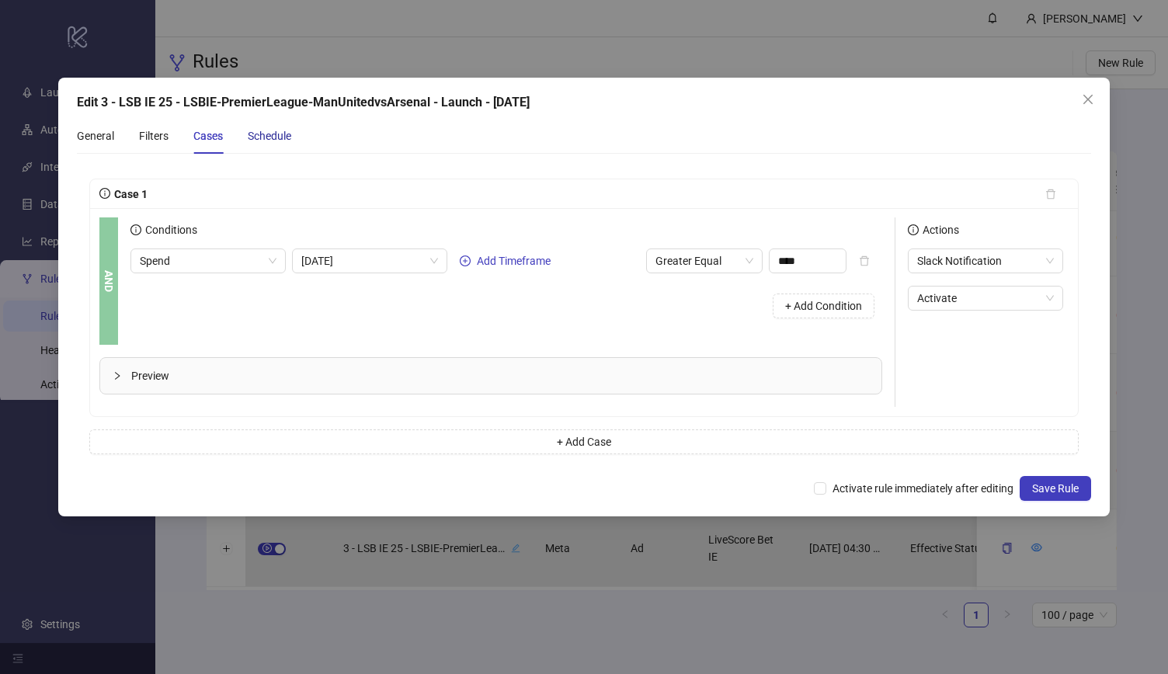
click at [270, 144] on div "Schedule" at bounding box center [269, 135] width 43 height 17
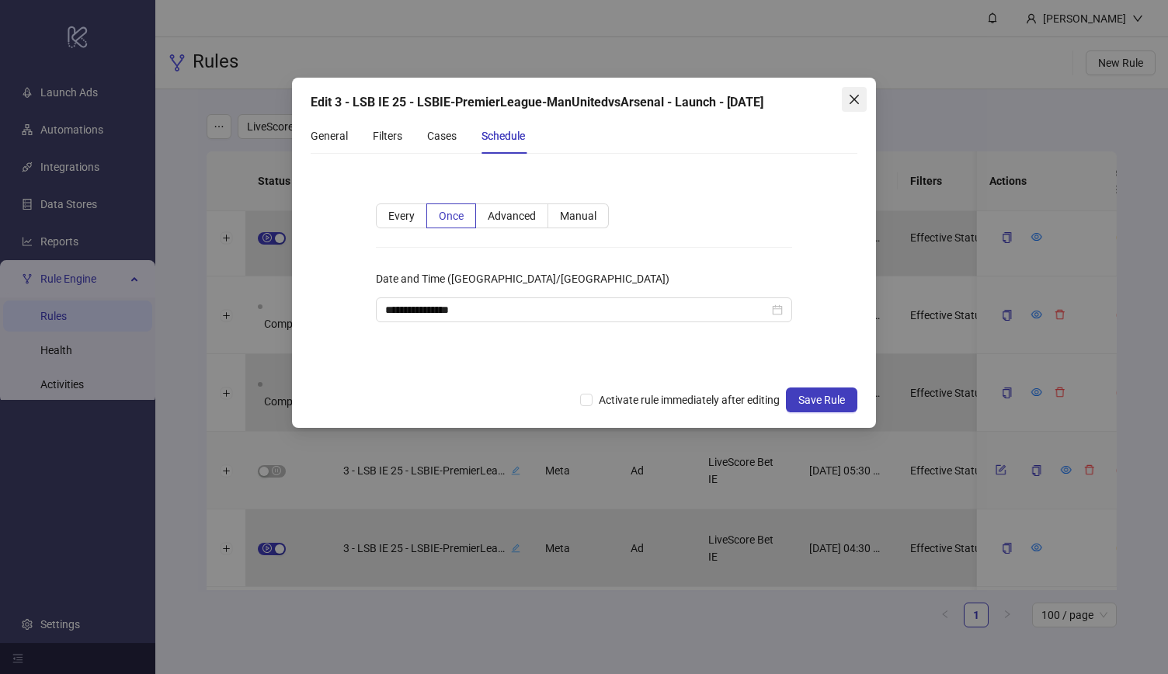
click at [853, 99] on icon "close" at bounding box center [853, 99] width 9 height 9
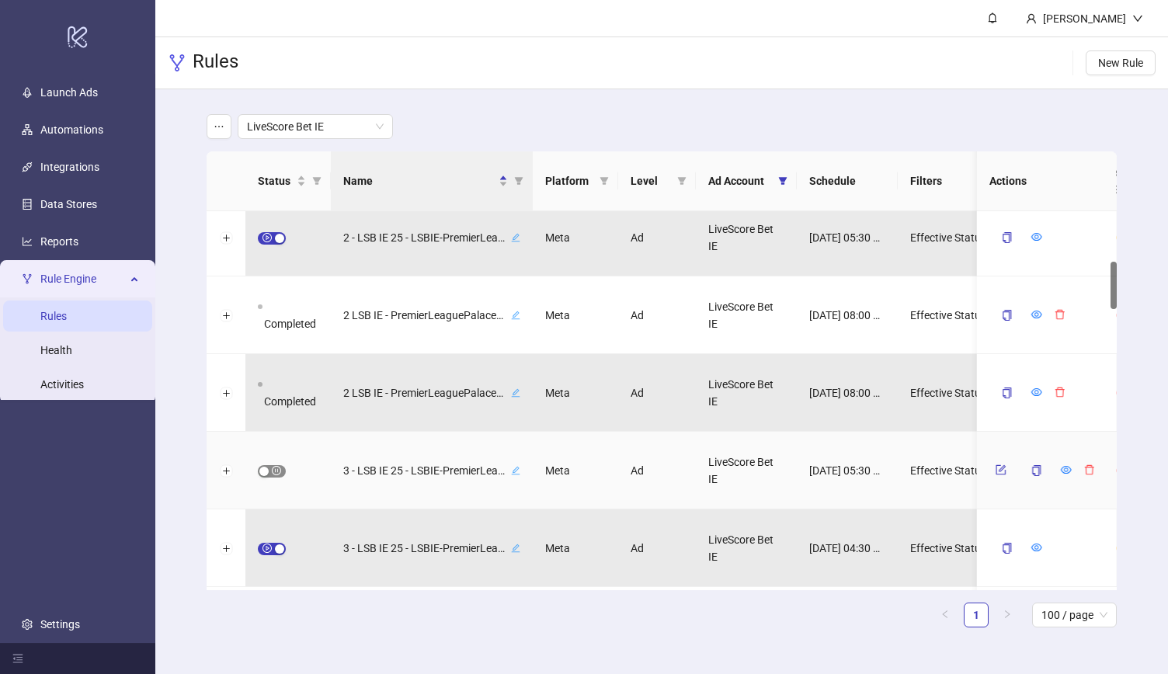
click at [268, 471] on div "button" at bounding box center [263, 471] width 9 height 9
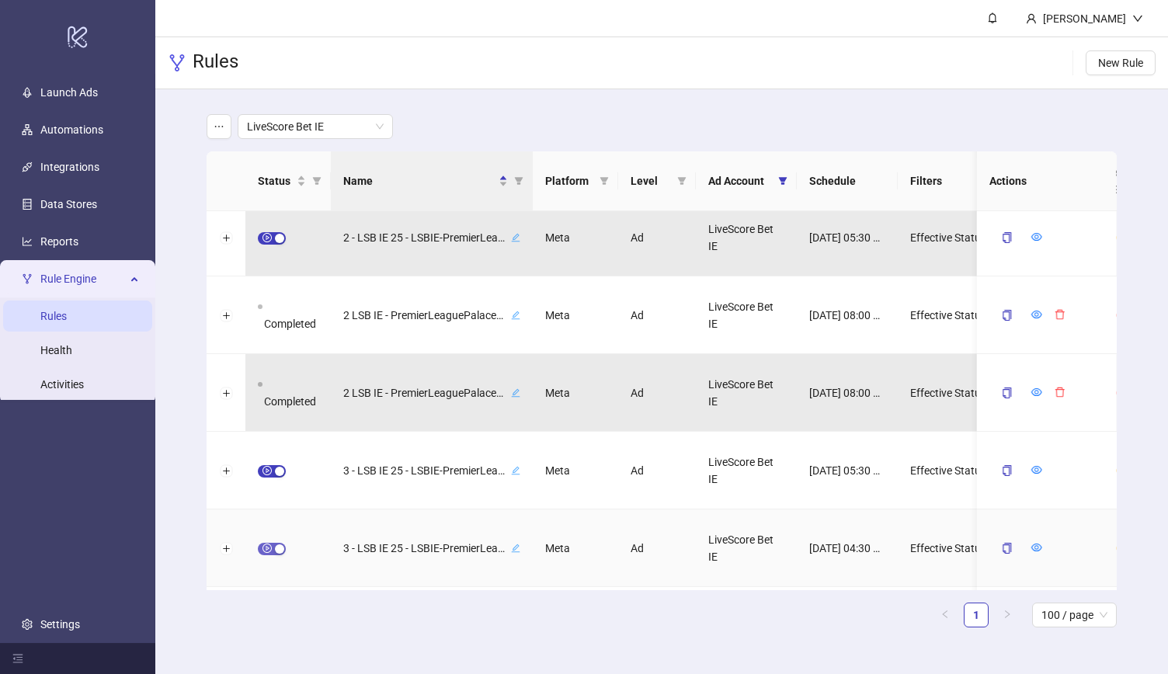
click at [283, 546] on div "button" at bounding box center [279, 548] width 9 height 9
click at [999, 544] on icon "form" at bounding box center [1000, 547] width 11 height 11
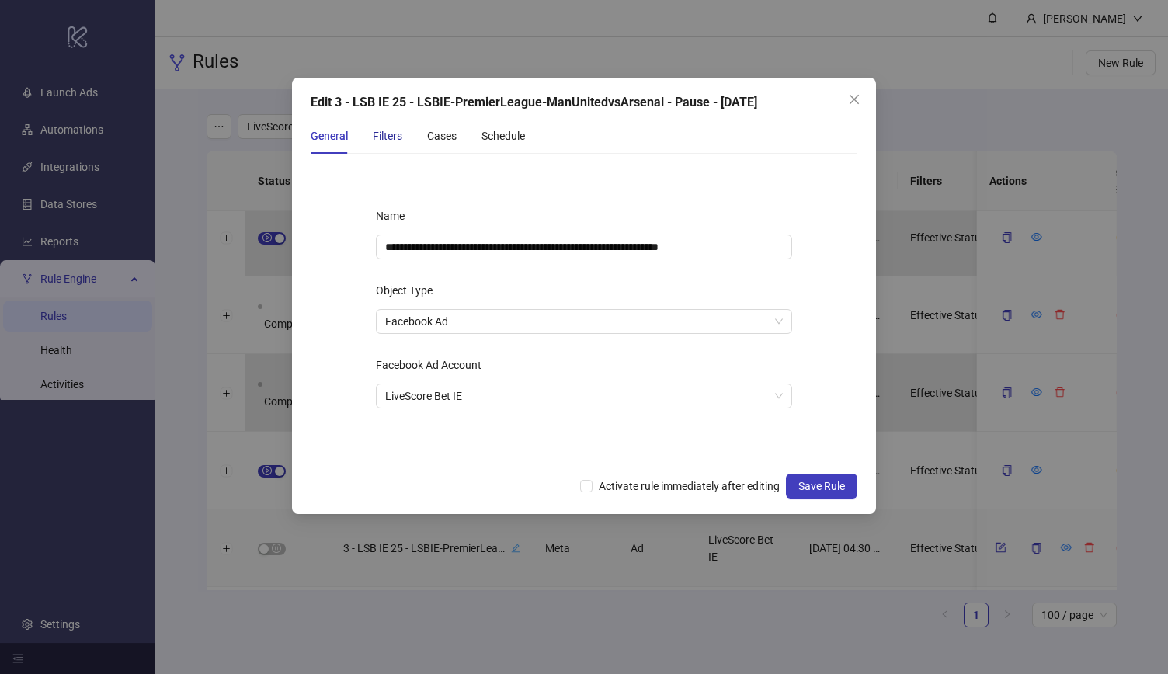
click at [390, 135] on div "Filters" at bounding box center [388, 135] width 30 height 17
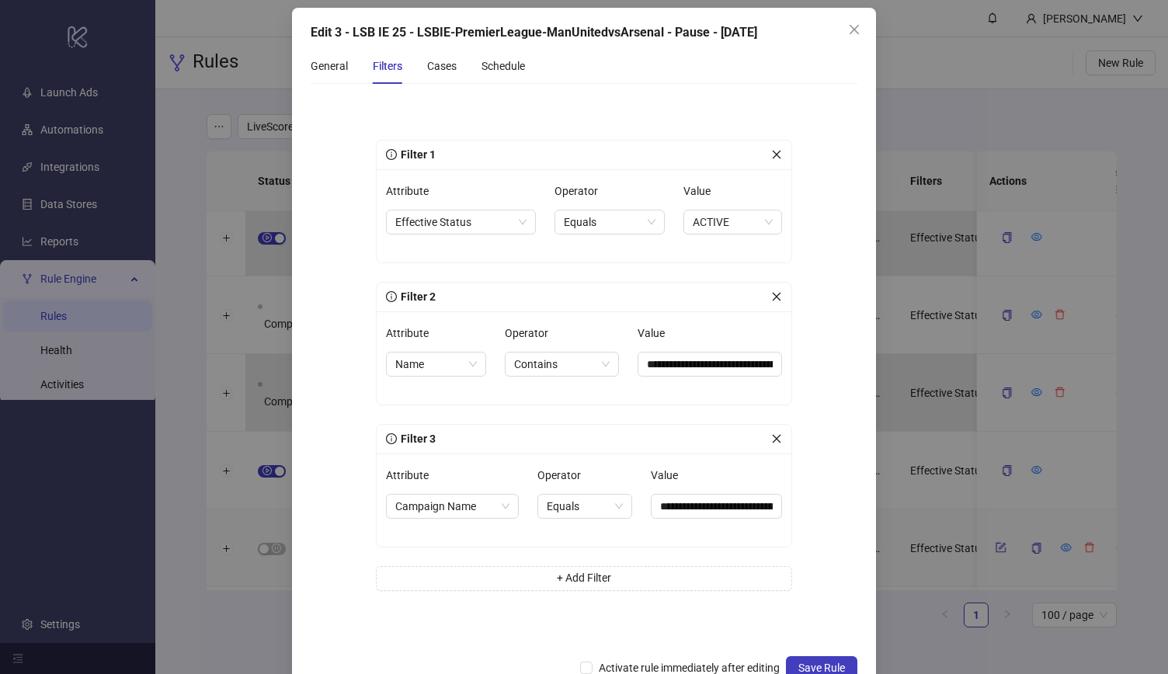
scroll to position [109, 0]
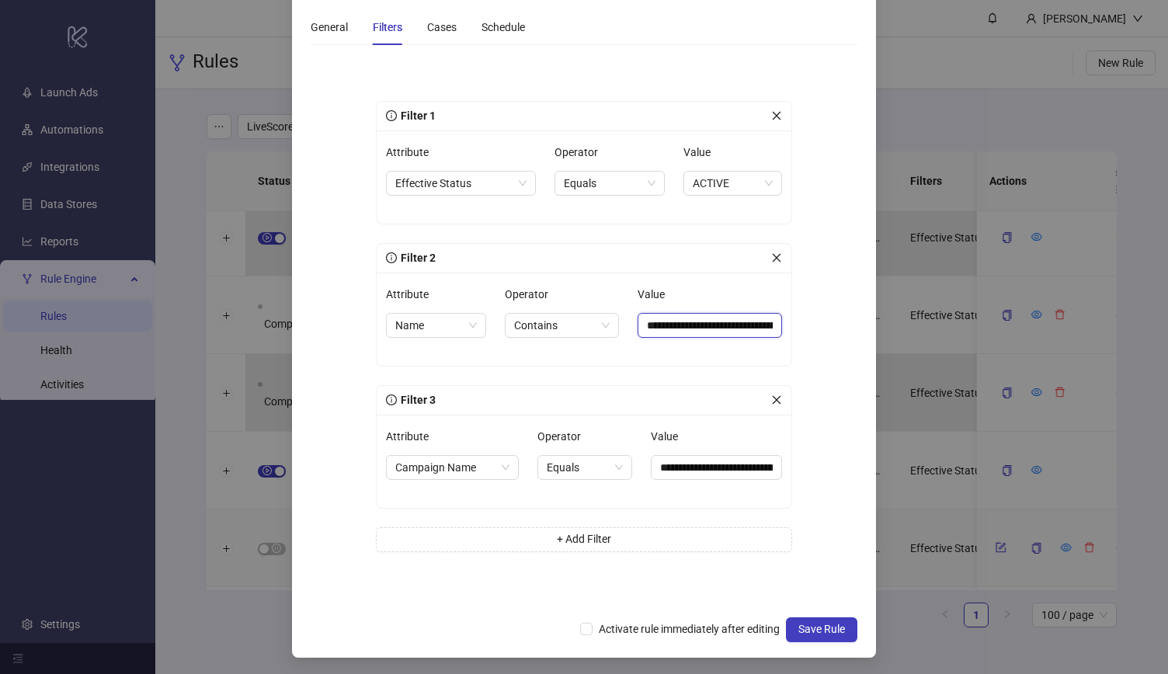
click at [705, 321] on input "**********" at bounding box center [710, 325] width 144 height 25
click at [801, 305] on div "**********" at bounding box center [584, 333] width 466 height 526
click at [719, 456] on input "**********" at bounding box center [716, 467] width 131 height 25
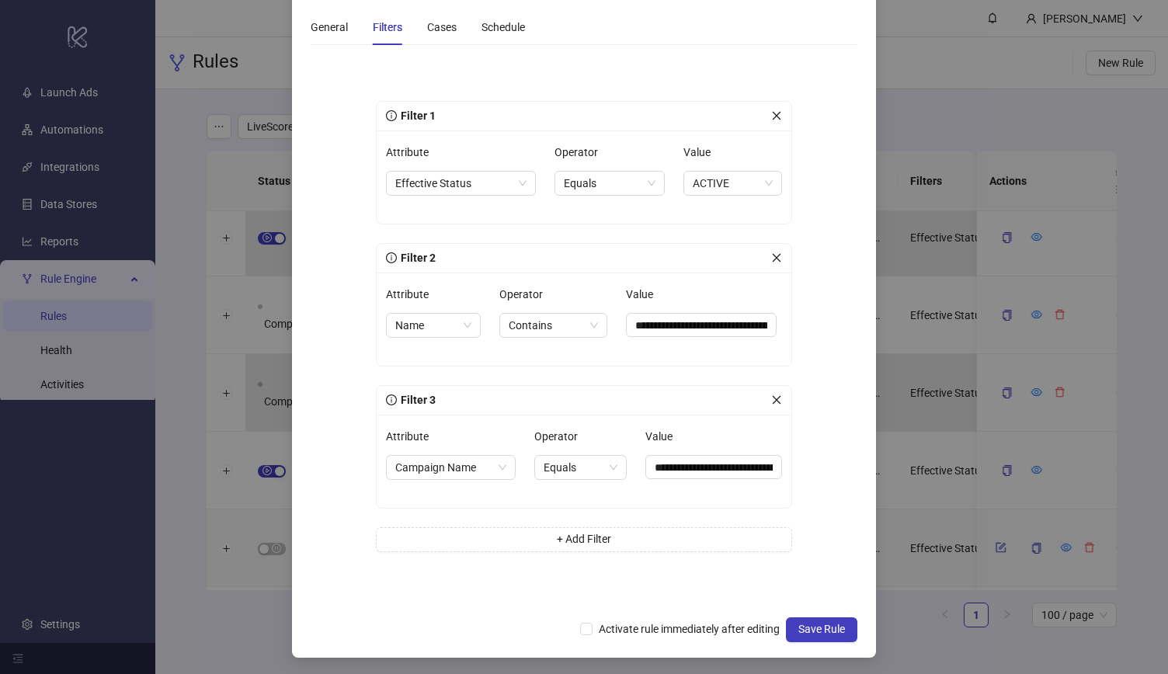
click at [815, 416] on form "**********" at bounding box center [584, 332] width 547 height 551
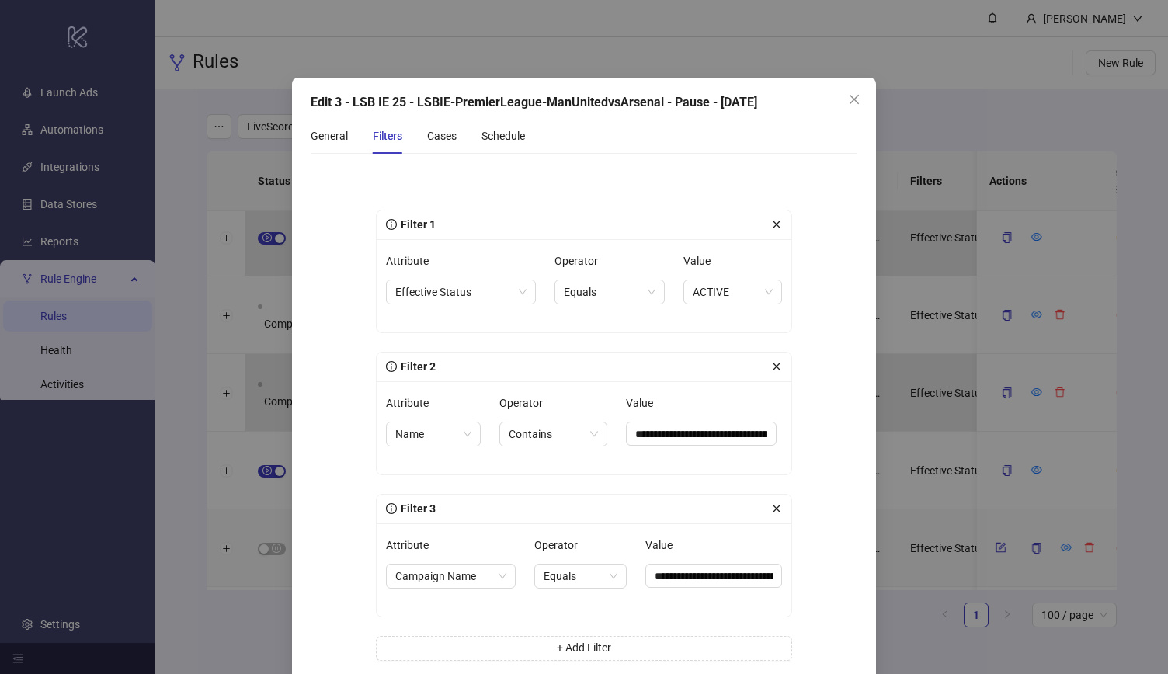
click at [795, 94] on div "Edit 3 - LSB IE 25 - LSBIE-PremierLeague-ManUnitedvsArsenal - Pause - [DATE]" at bounding box center [584, 102] width 547 height 19
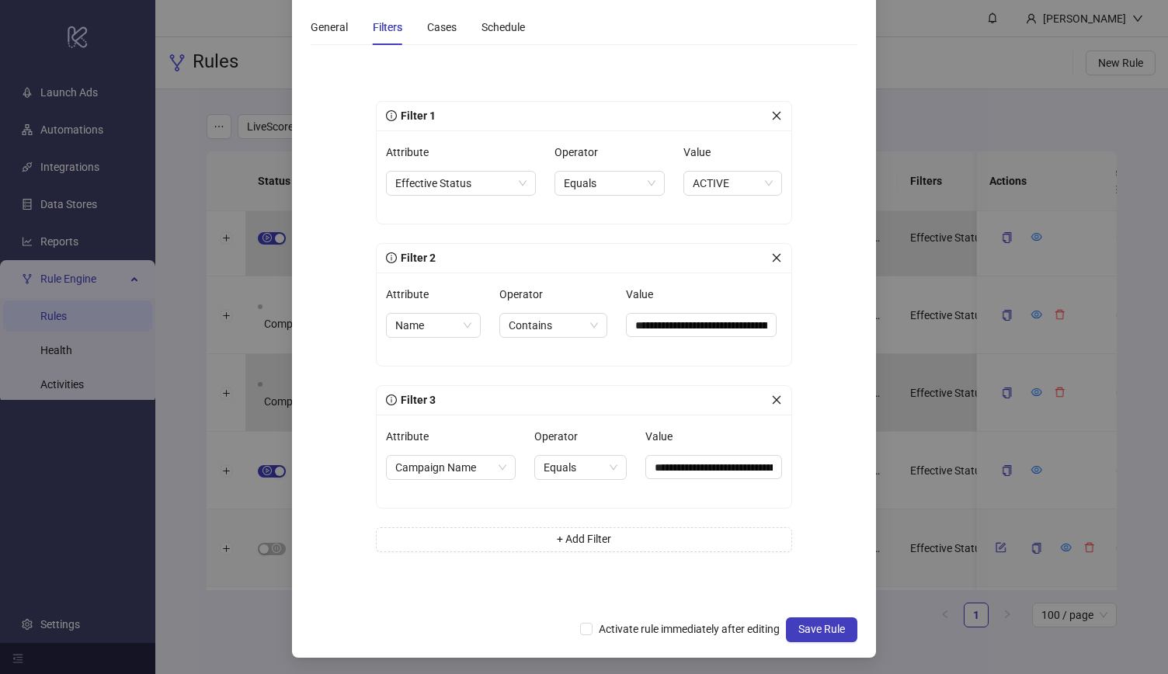
click at [811, 178] on div "**********" at bounding box center [584, 333] width 466 height 526
click at [697, 467] on input "**********" at bounding box center [713, 467] width 137 height 24
click at [693, 320] on input "**********" at bounding box center [701, 325] width 151 height 24
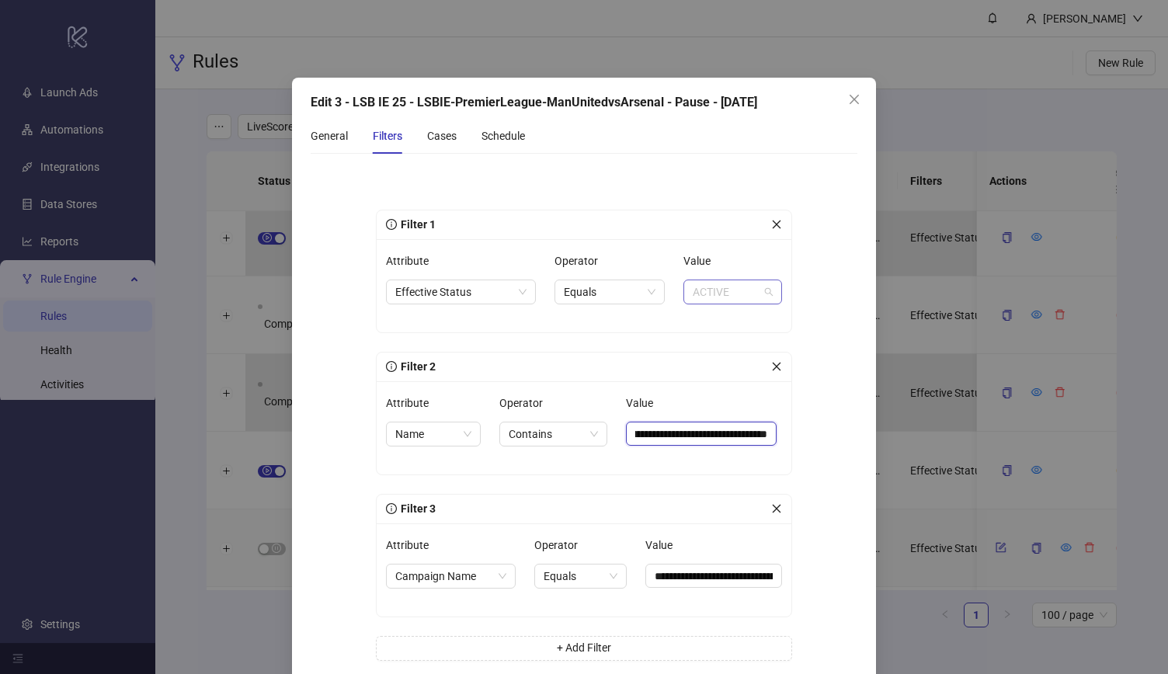
click at [727, 296] on span "ACTIVE" at bounding box center [733, 291] width 80 height 23
click at [820, 204] on form "**********" at bounding box center [584, 441] width 547 height 551
click at [440, 131] on div "Cases" at bounding box center [442, 135] width 30 height 17
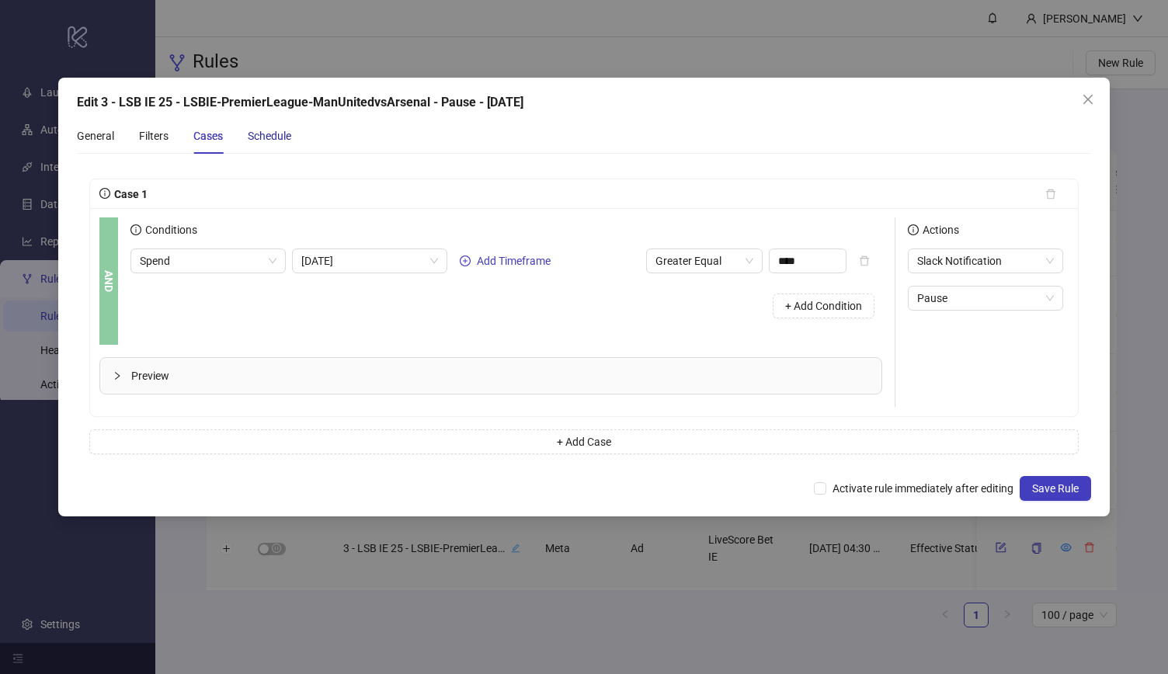
click at [273, 138] on div "Schedule" at bounding box center [269, 135] width 43 height 17
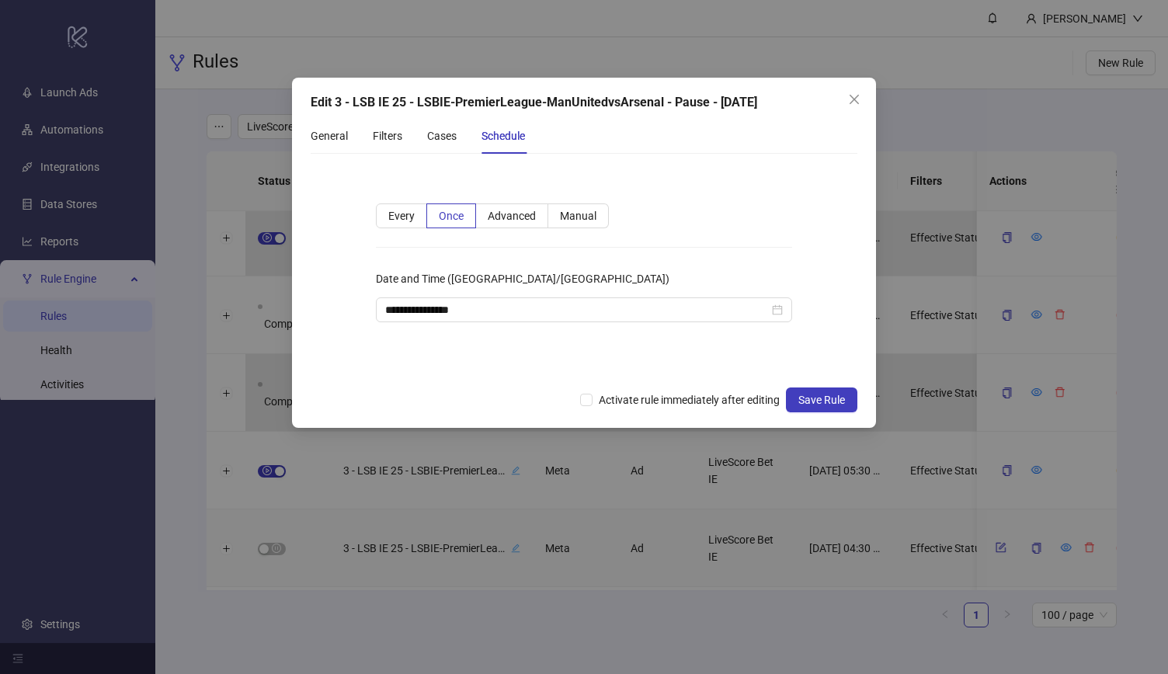
click at [558, 169] on form "**********" at bounding box center [584, 272] width 547 height 212
click at [657, 132] on div "General Filters Cases Schedule" at bounding box center [584, 136] width 547 height 36
click at [849, 97] on icon "close" at bounding box center [854, 99] width 12 height 12
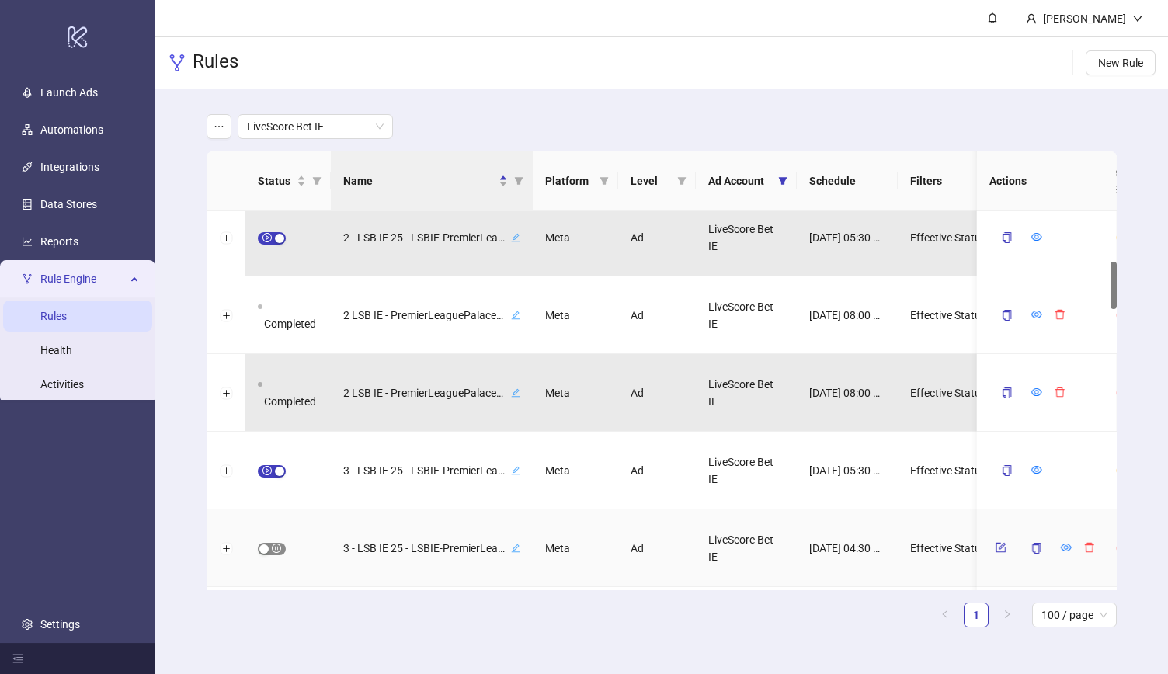
click at [275, 546] on span "button" at bounding box center [272, 549] width 28 height 12
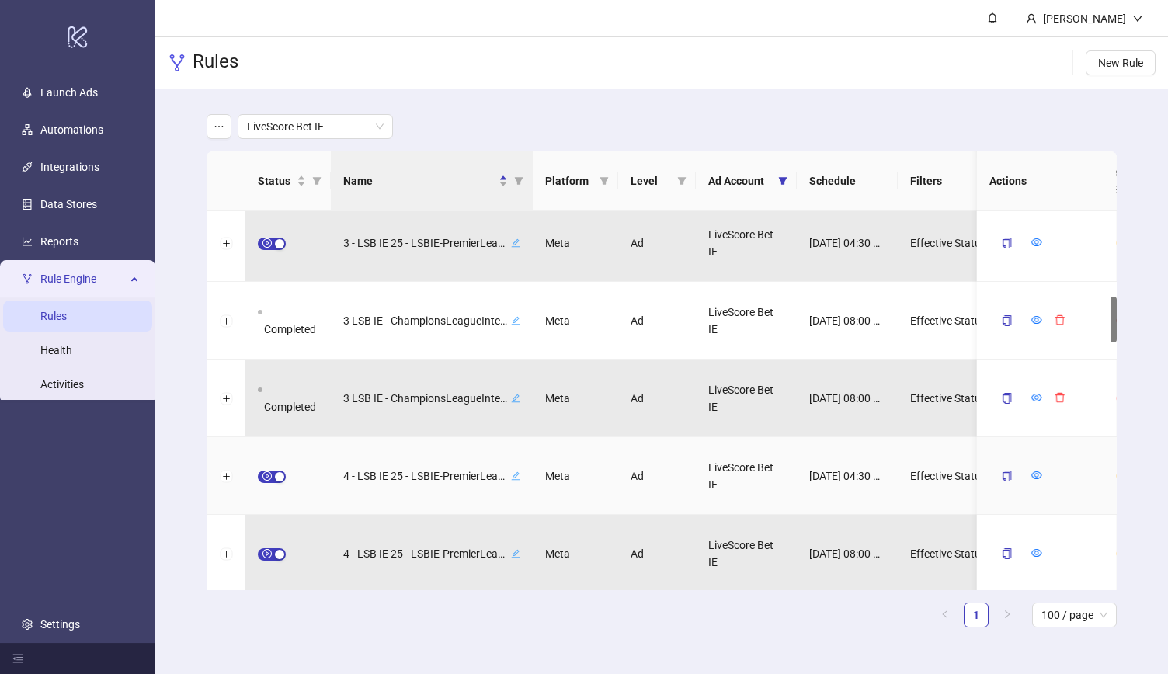
scroll to position [767, 0]
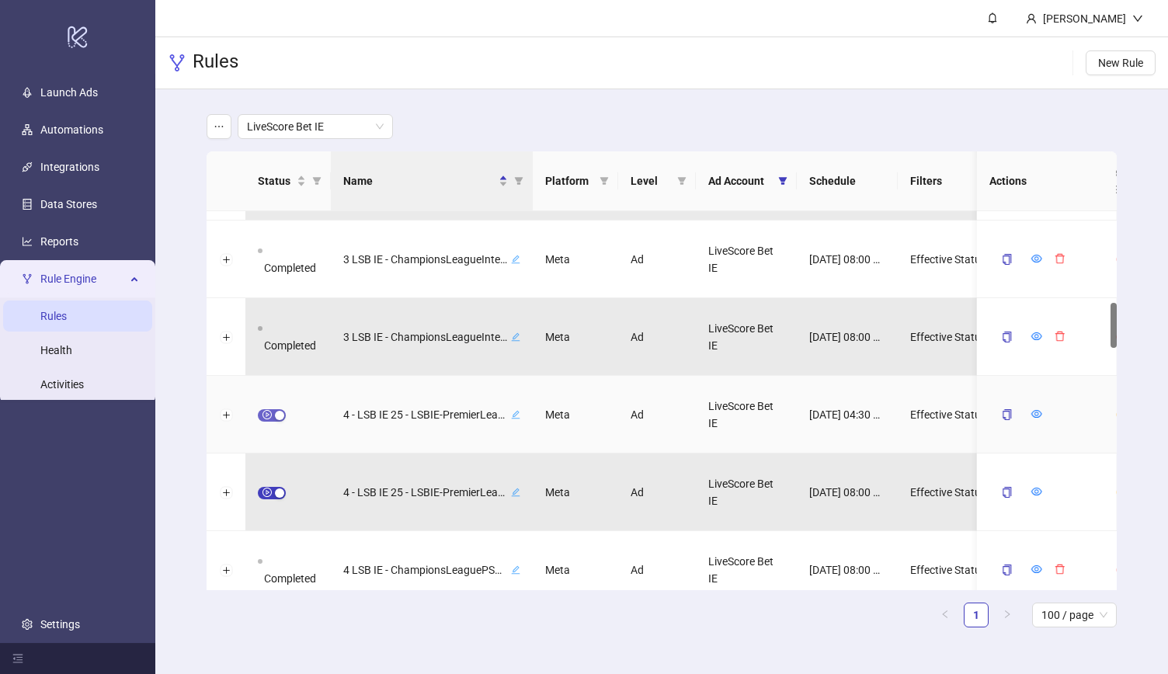
click at [276, 416] on div "button" at bounding box center [279, 415] width 9 height 9
click at [995, 412] on icon "form" at bounding box center [1000, 413] width 11 height 11
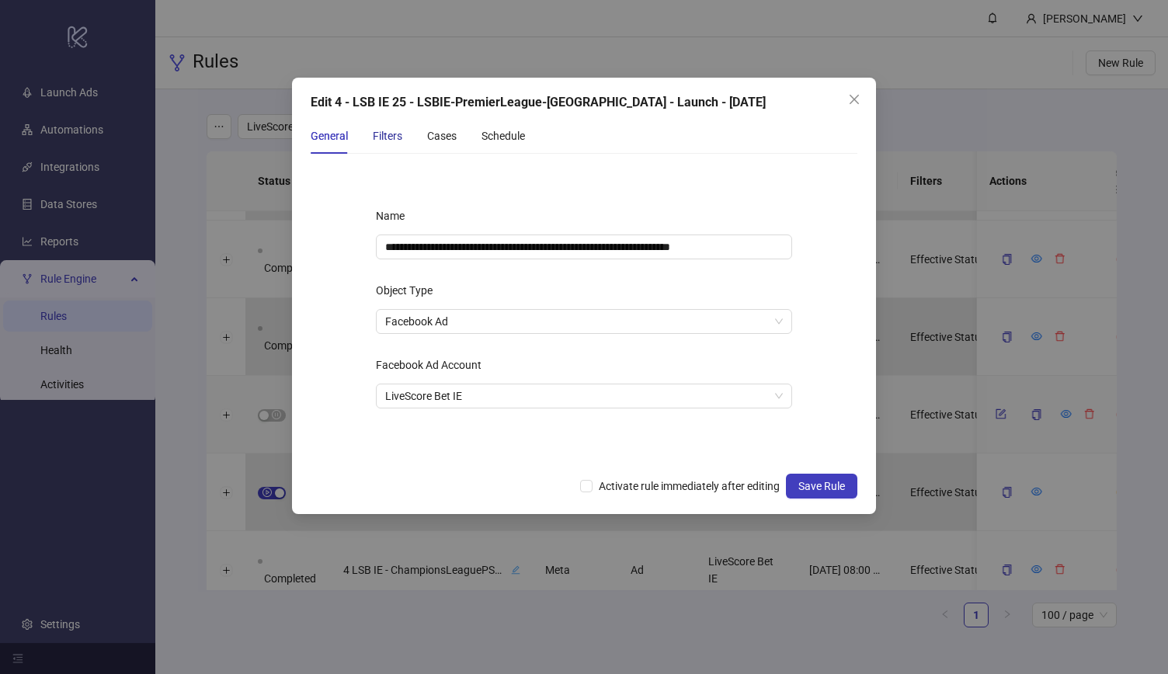
click at [391, 136] on div "Filters" at bounding box center [388, 135] width 30 height 17
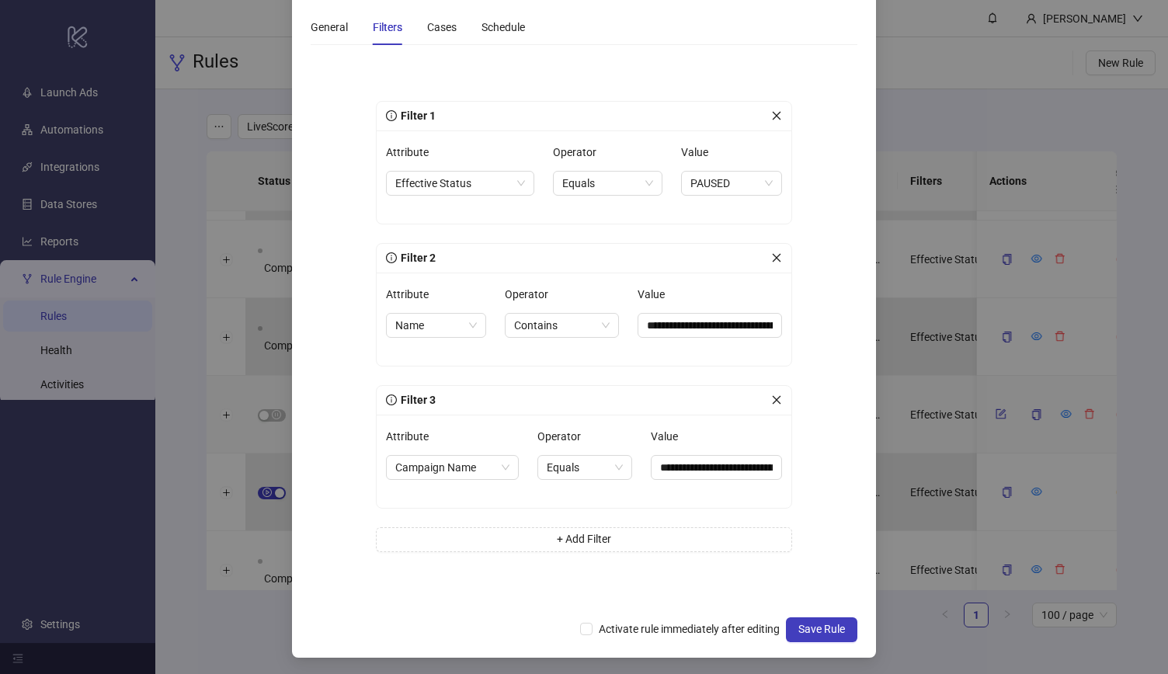
scroll to position [0, 0]
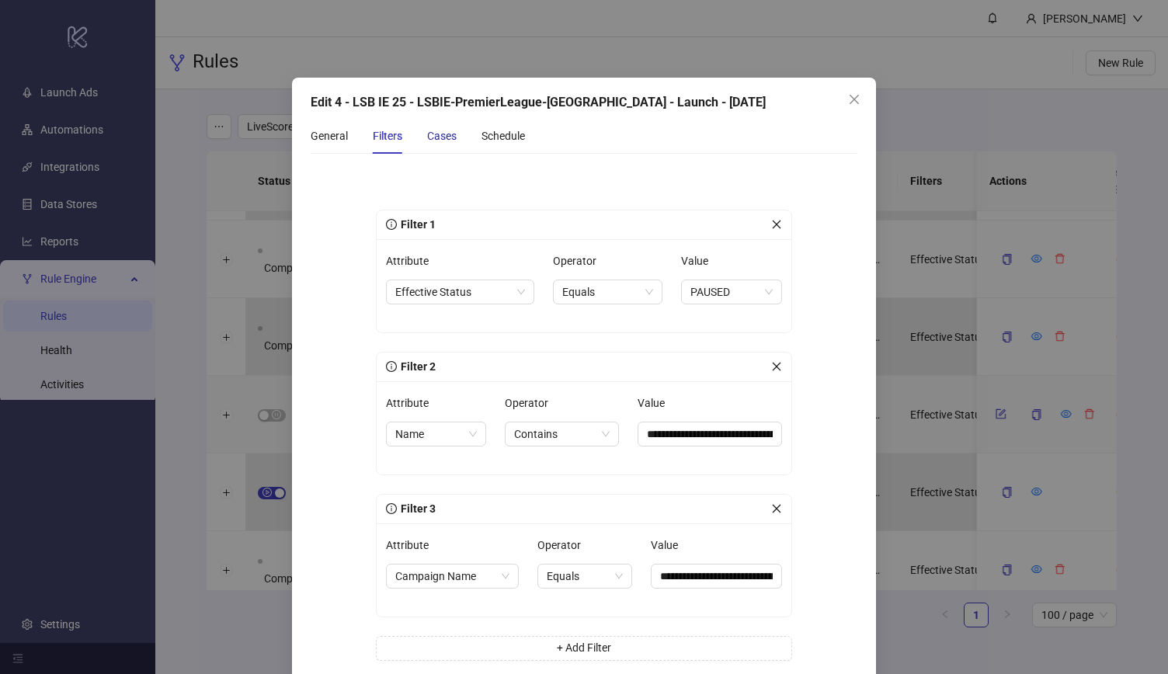
click at [433, 134] on div "Cases" at bounding box center [442, 135] width 30 height 17
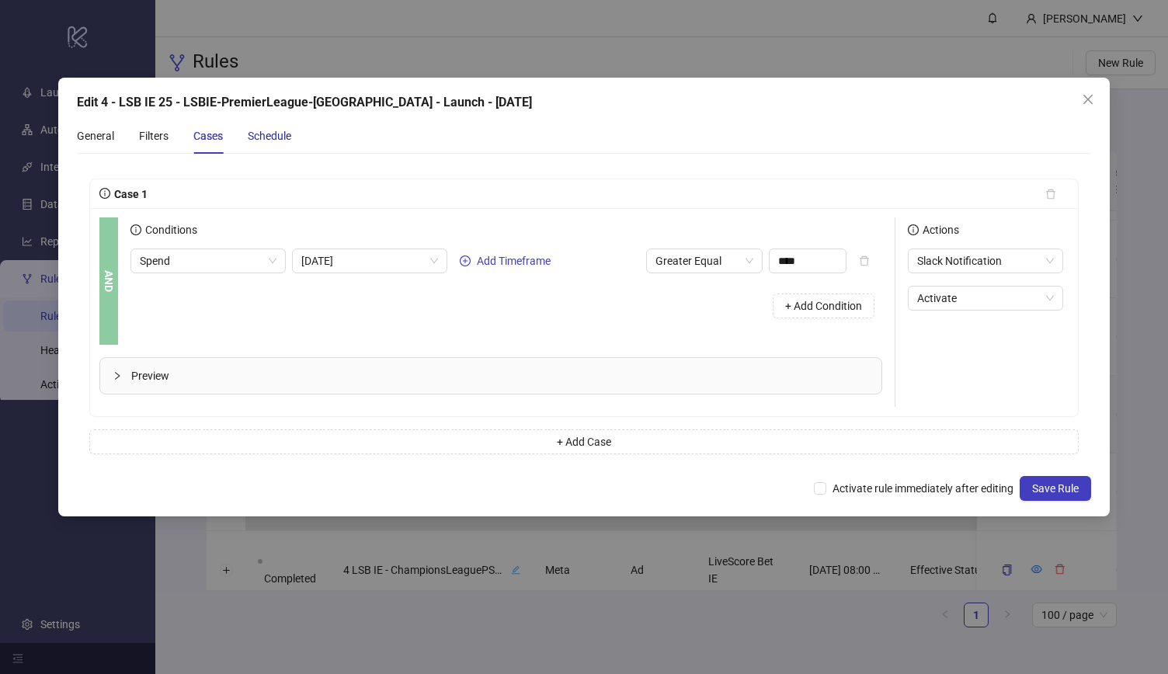
click at [276, 141] on div "Schedule" at bounding box center [269, 135] width 43 height 17
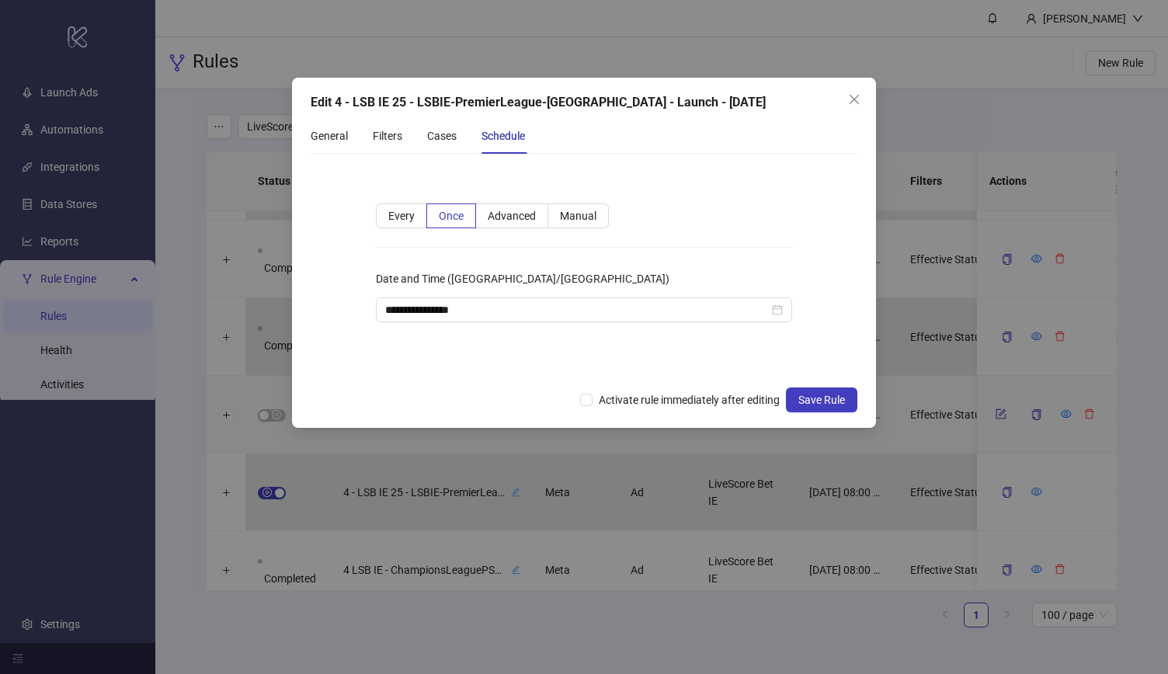
click at [710, 209] on div "**********" at bounding box center [584, 272] width 466 height 187
click at [745, 135] on div "General Filters Cases Schedule" at bounding box center [584, 136] width 547 height 36
click at [794, 99] on div "Edit 4 - LSB IE 25 - LSBIE-PremierLeague-[GEOGRAPHIC_DATA] - Launch - [DATE]" at bounding box center [584, 102] width 547 height 19
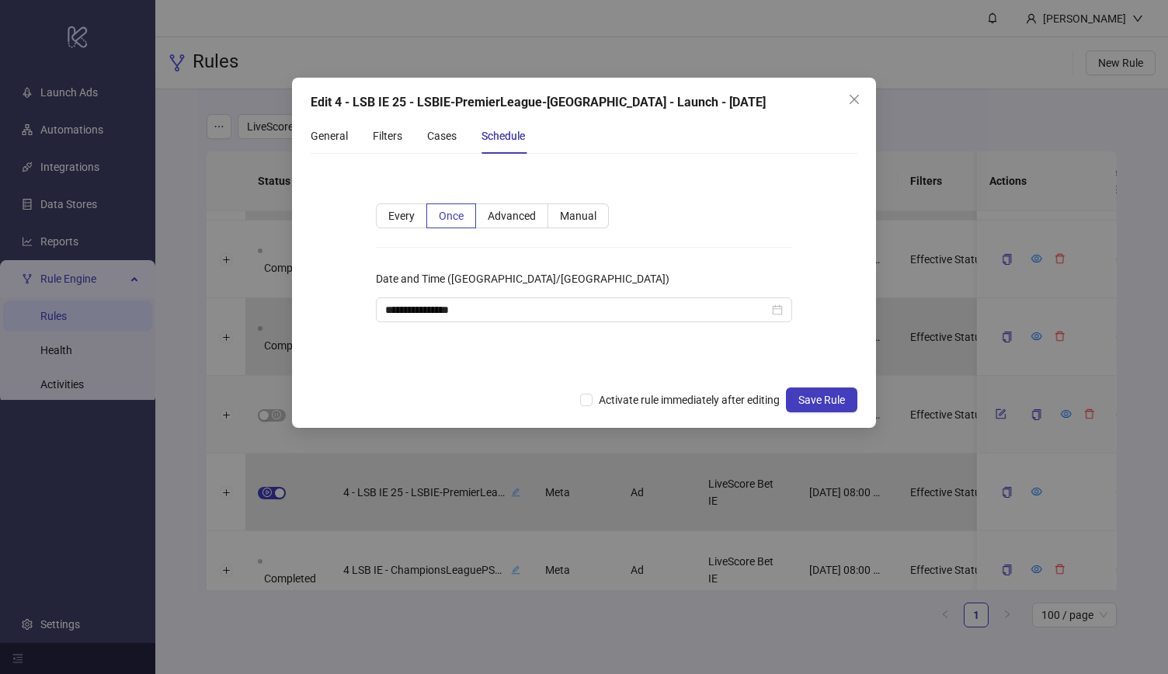
click at [794, 99] on div "Edit 4 - LSB IE 25 - LSBIE-PremierLeague-[GEOGRAPHIC_DATA] - Launch - [DATE]" at bounding box center [584, 102] width 547 height 19
click at [795, 94] on div "Edit 4 - LSB IE 25 - LSBIE-PremierLeague-[GEOGRAPHIC_DATA] - Launch - [DATE]" at bounding box center [584, 102] width 547 height 19
click at [794, 94] on div "Edit 4 - LSB IE 25 - LSBIE-PremierLeague-[GEOGRAPHIC_DATA] - Launch - [DATE]" at bounding box center [584, 102] width 547 height 19
click at [793, 95] on div "Edit 4 - LSB IE 25 - LSBIE-PremierLeague-[GEOGRAPHIC_DATA] - Launch - [DATE]" at bounding box center [584, 102] width 547 height 19
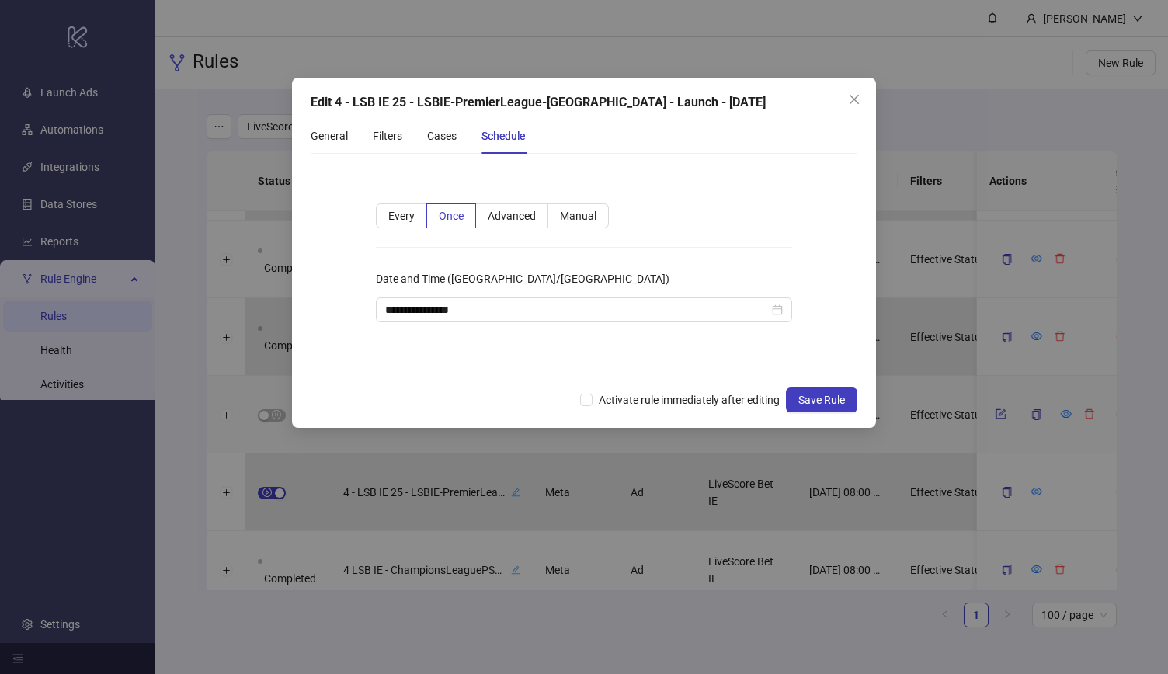
click at [786, 95] on div "Edit 4 - LSB IE 25 - LSBIE-PremierLeague-[GEOGRAPHIC_DATA] - Launch - [DATE]" at bounding box center [584, 102] width 547 height 19
click at [847, 96] on span "Close" at bounding box center [854, 99] width 25 height 12
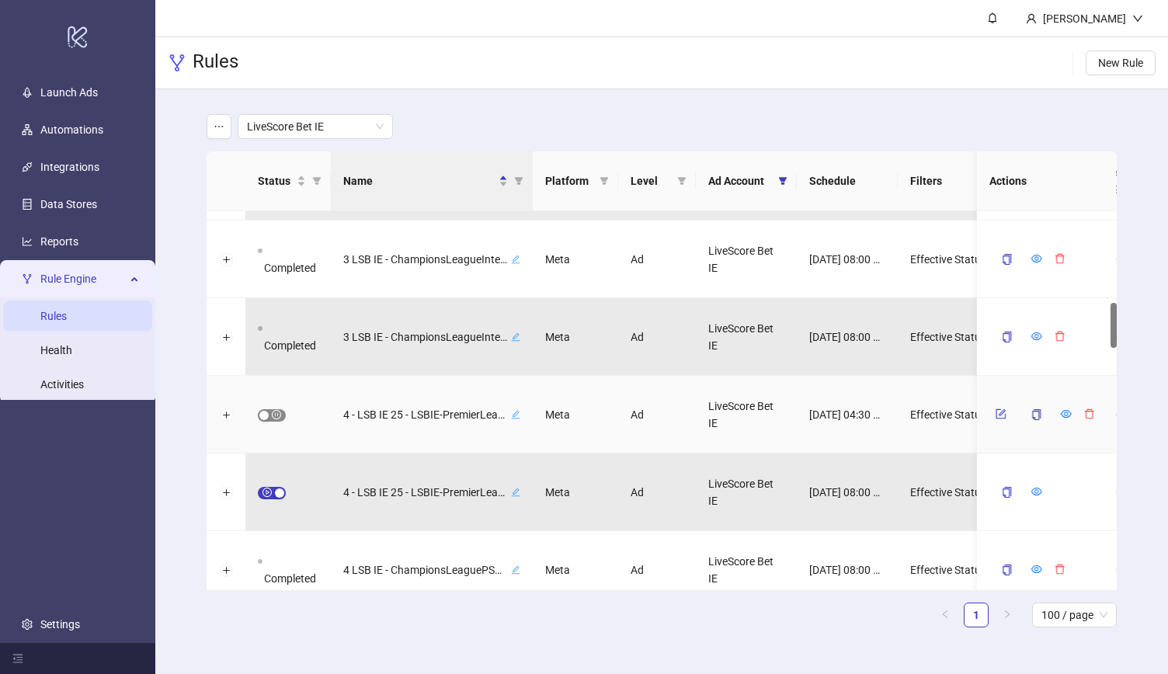
click at [277, 415] on span "button" at bounding box center [272, 415] width 28 height 12
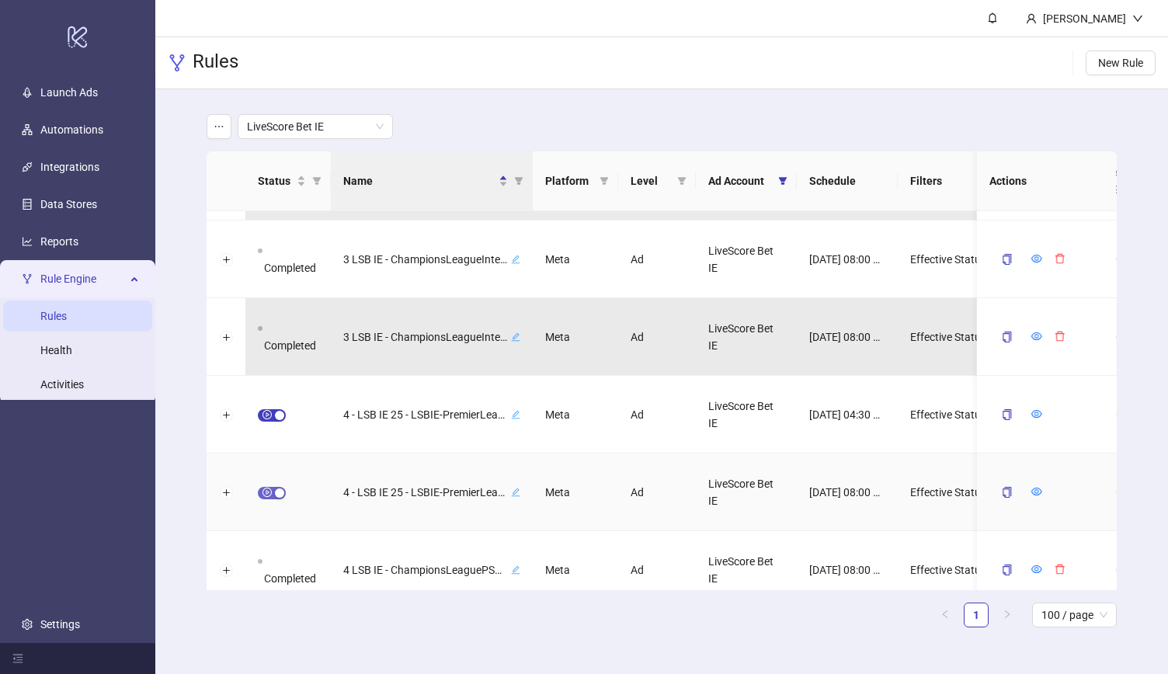
click at [267, 491] on span "button" at bounding box center [272, 493] width 28 height 12
click at [1003, 495] on icon "form" at bounding box center [1000, 491] width 11 height 11
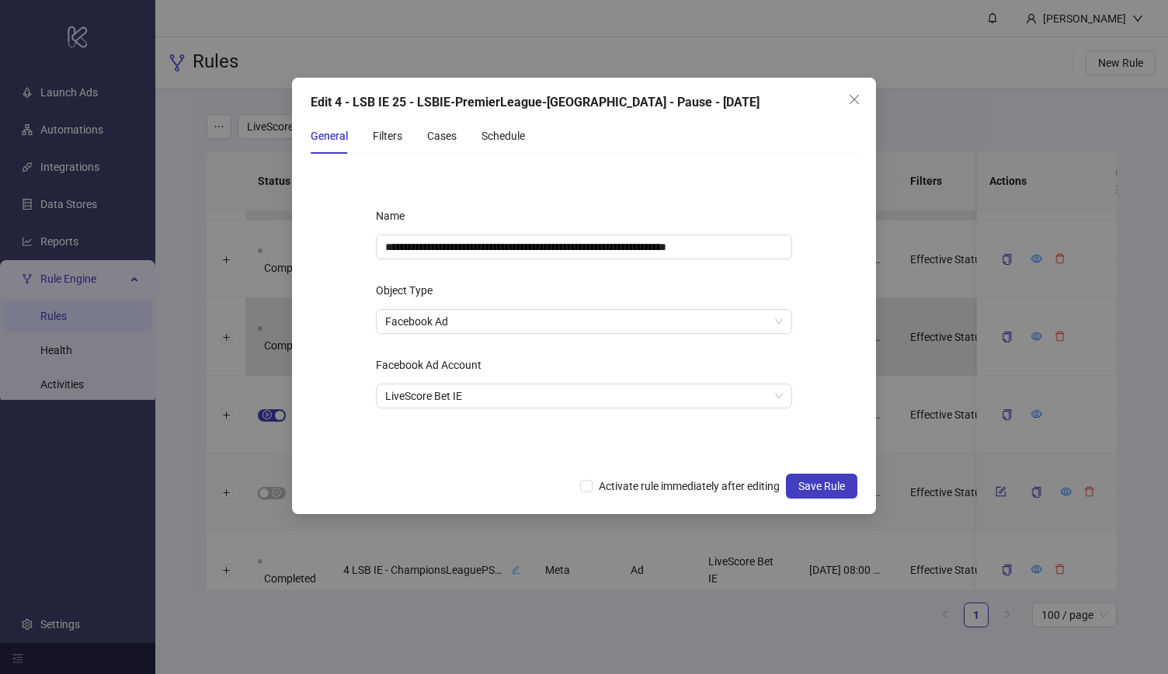
click at [537, 181] on div "**********" at bounding box center [584, 315] width 466 height 273
click at [377, 137] on div "Filters" at bounding box center [388, 135] width 30 height 17
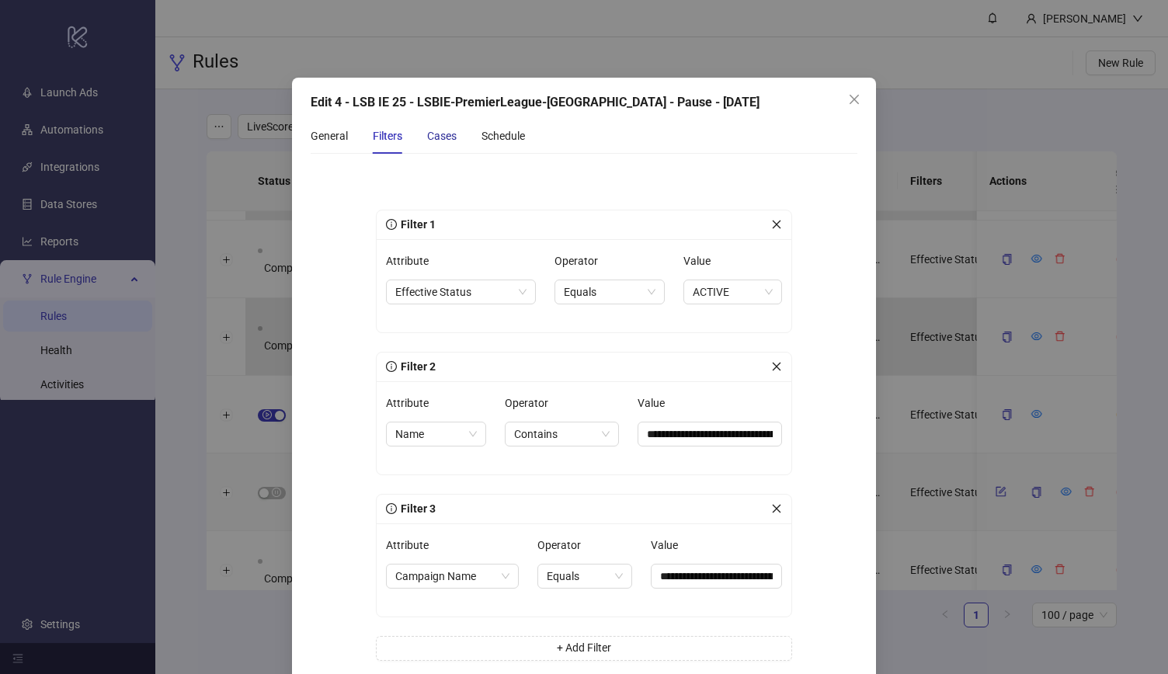
click at [446, 142] on div "Cases" at bounding box center [442, 135] width 30 height 17
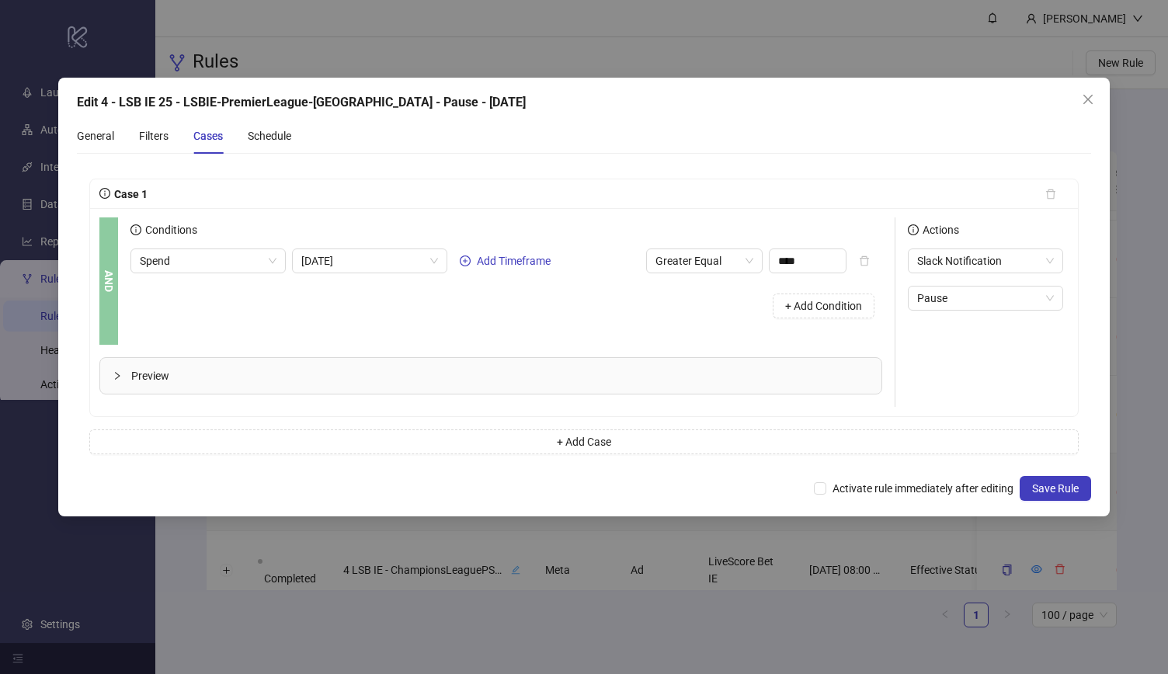
click at [293, 129] on div "General Filters Cases Schedule" at bounding box center [584, 136] width 1014 height 36
click at [276, 137] on div "Schedule" at bounding box center [269, 135] width 43 height 17
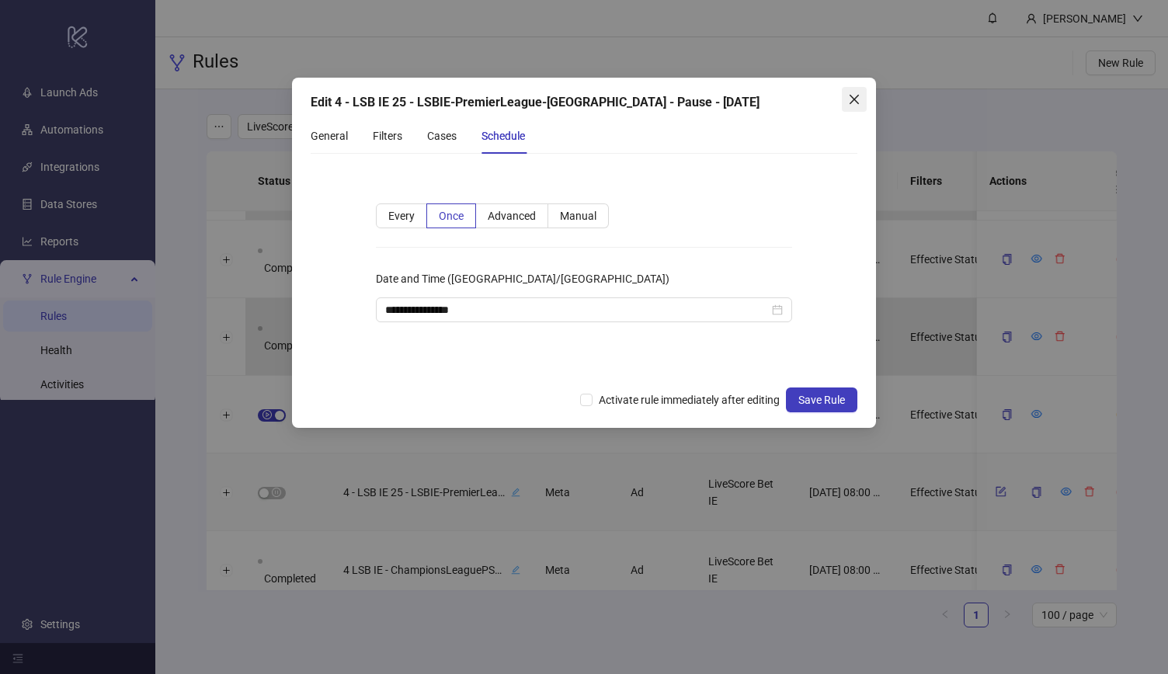
click at [849, 103] on icon "close" at bounding box center [854, 99] width 12 height 12
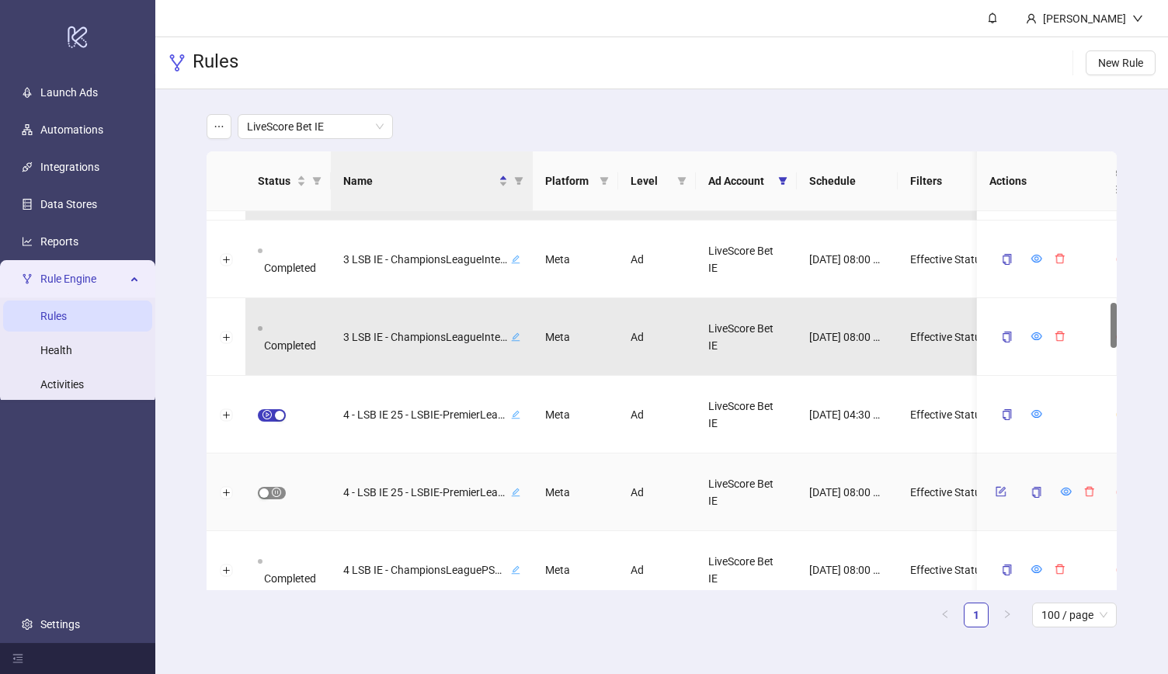
click at [269, 494] on div "button" at bounding box center [263, 492] width 9 height 9
